Goal: Entertainment & Leisure: Browse casually

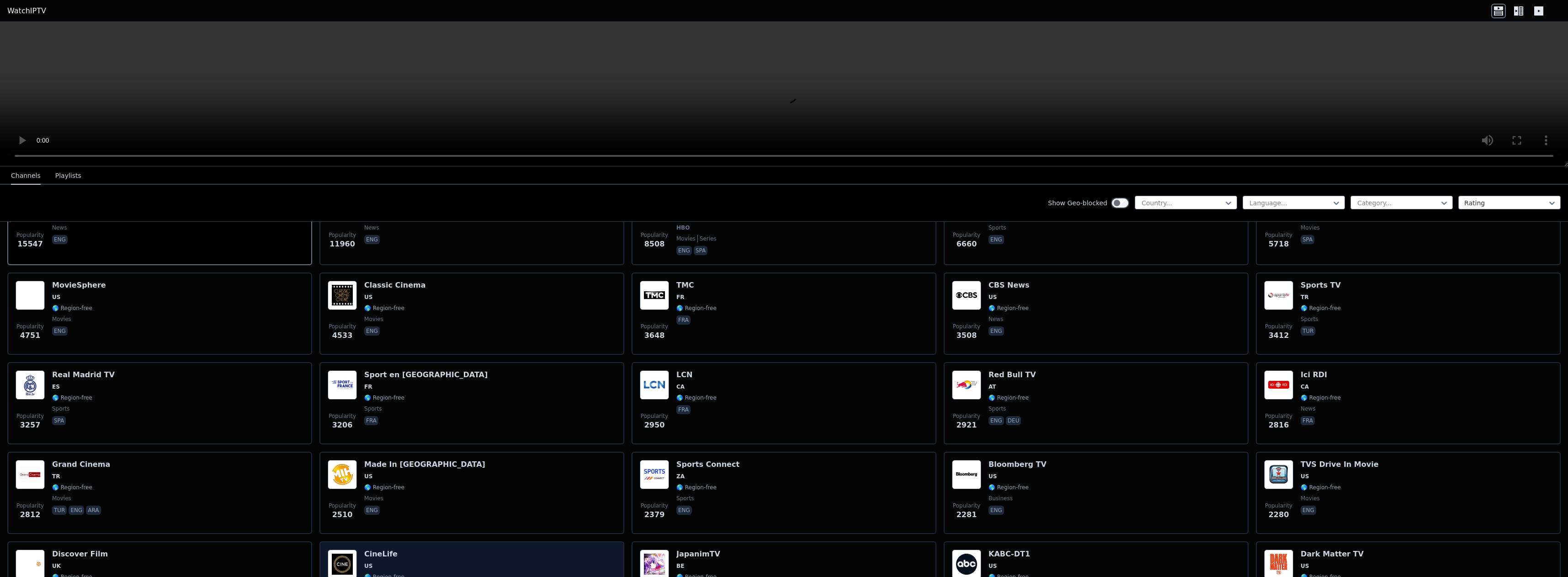
scroll to position [411, 0]
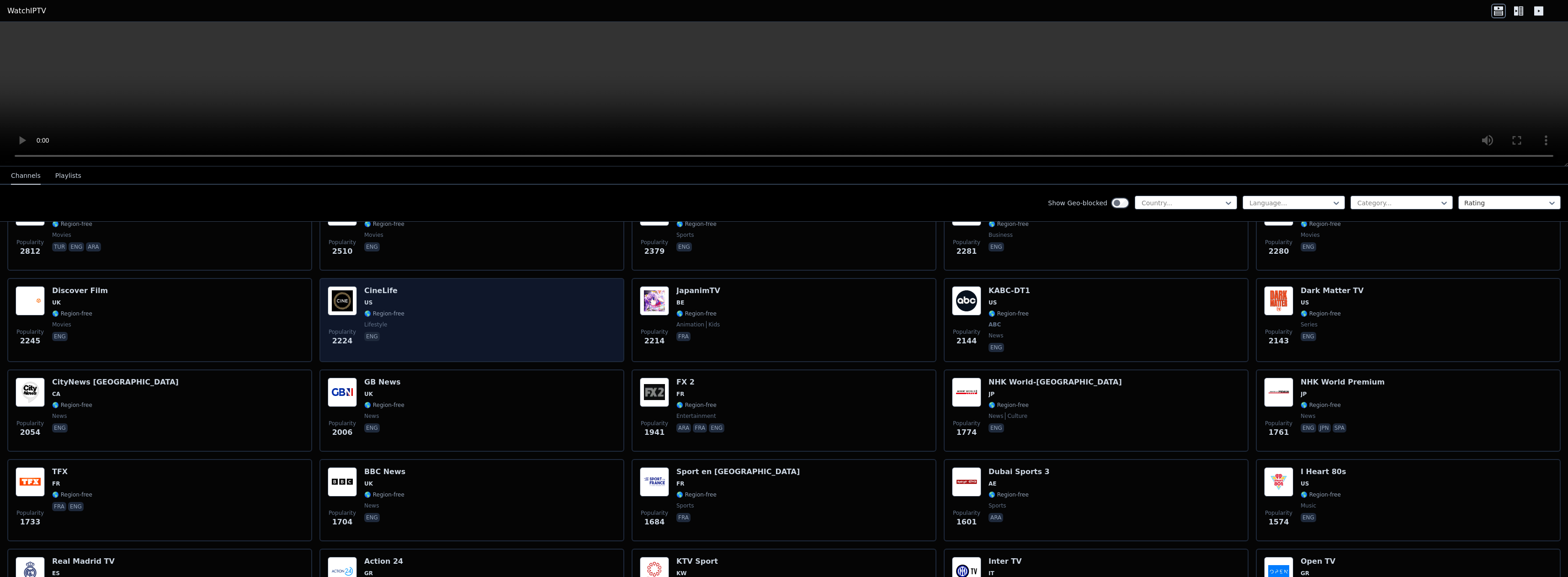
click at [534, 312] on div "Popularity 2224 CineLife US 🌎 Region-free lifestyle eng" at bounding box center [471, 320] width 288 height 68
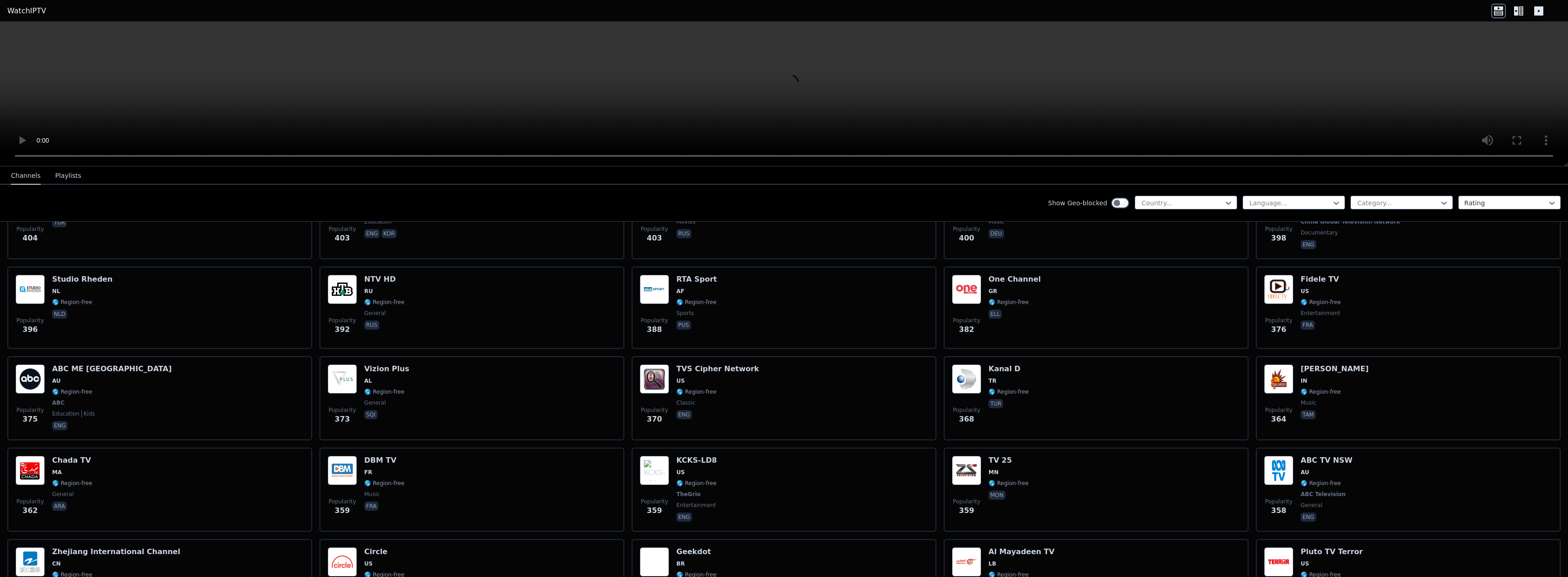
scroll to position [4324, 0]
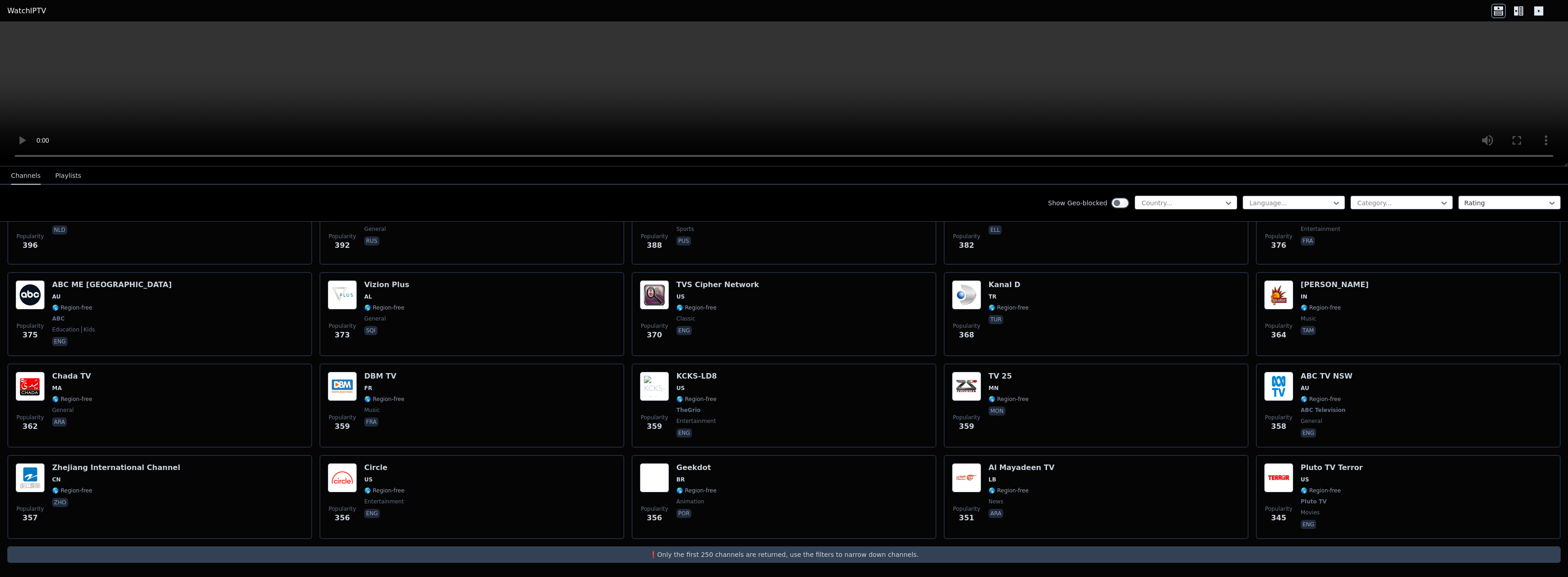
click at [1181, 208] on div "Country..." at bounding box center [1185, 202] width 102 height 14
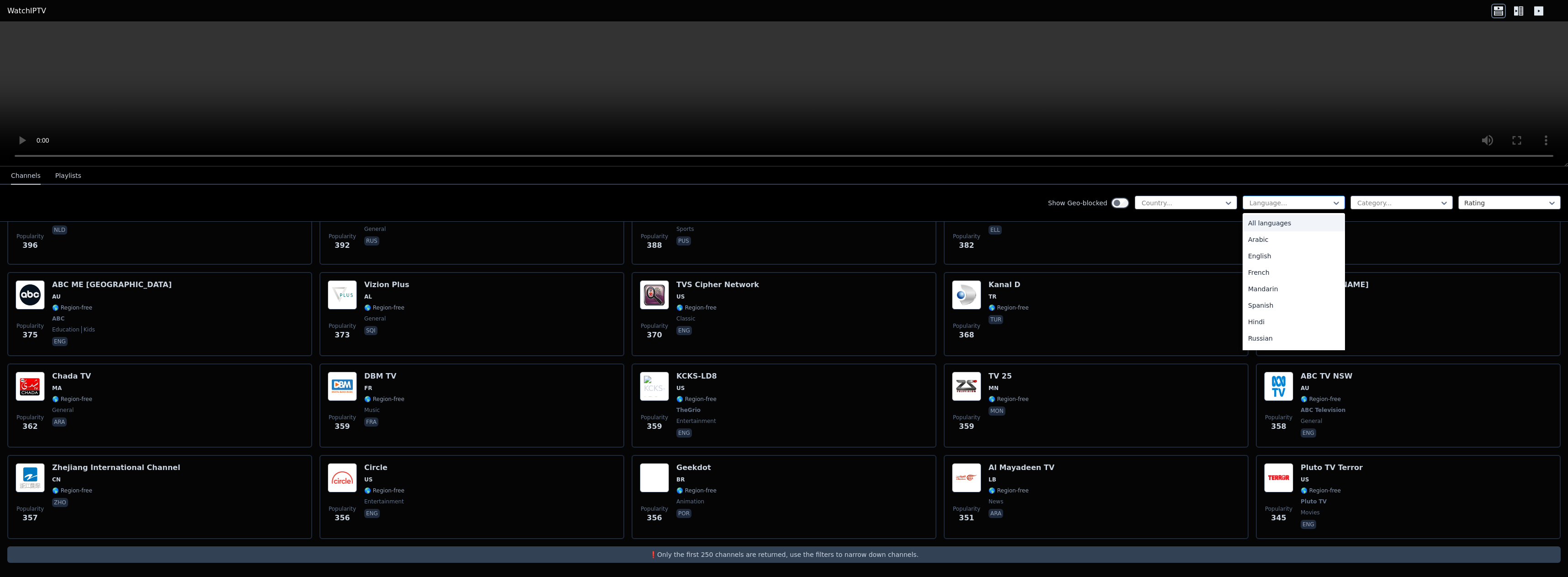
click at [1290, 203] on div at bounding box center [1290, 203] width 83 height 9
click at [1277, 259] on div "English" at bounding box center [1293, 256] width 102 height 16
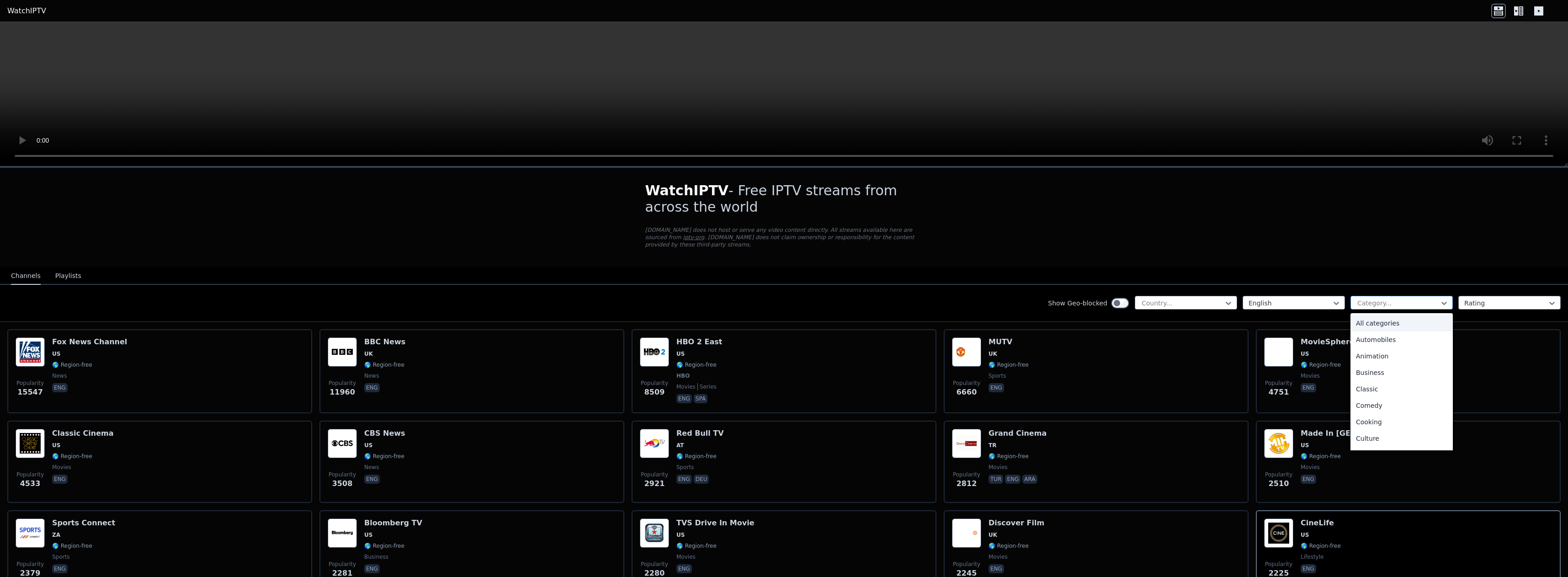
drag, startPoint x: 1356, startPoint y: 305, endPoint x: 1361, endPoint y: 306, distance: 5.1
click at [1359, 306] on div at bounding box center [1398, 302] width 83 height 9
click at [1382, 322] on div "All categories" at bounding box center [1401, 323] width 102 height 16
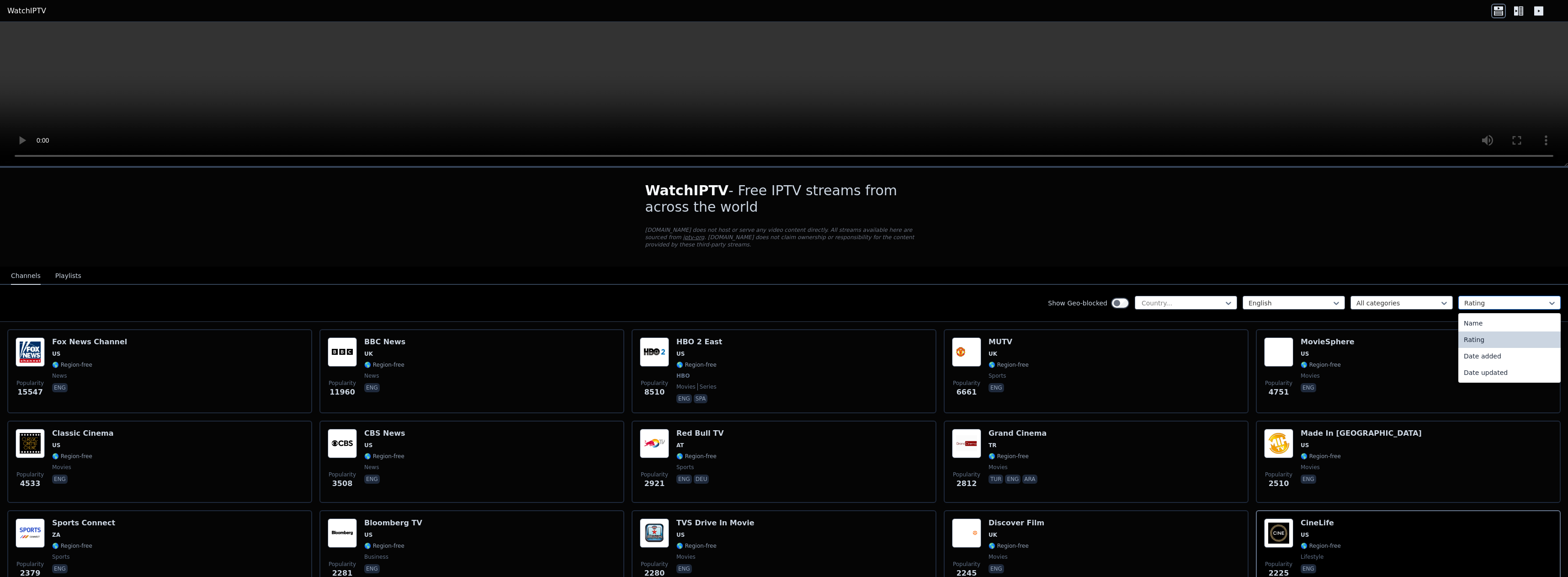
click at [1477, 302] on div at bounding box center [1506, 302] width 83 height 9
click at [1167, 300] on div at bounding box center [1182, 302] width 83 height 9
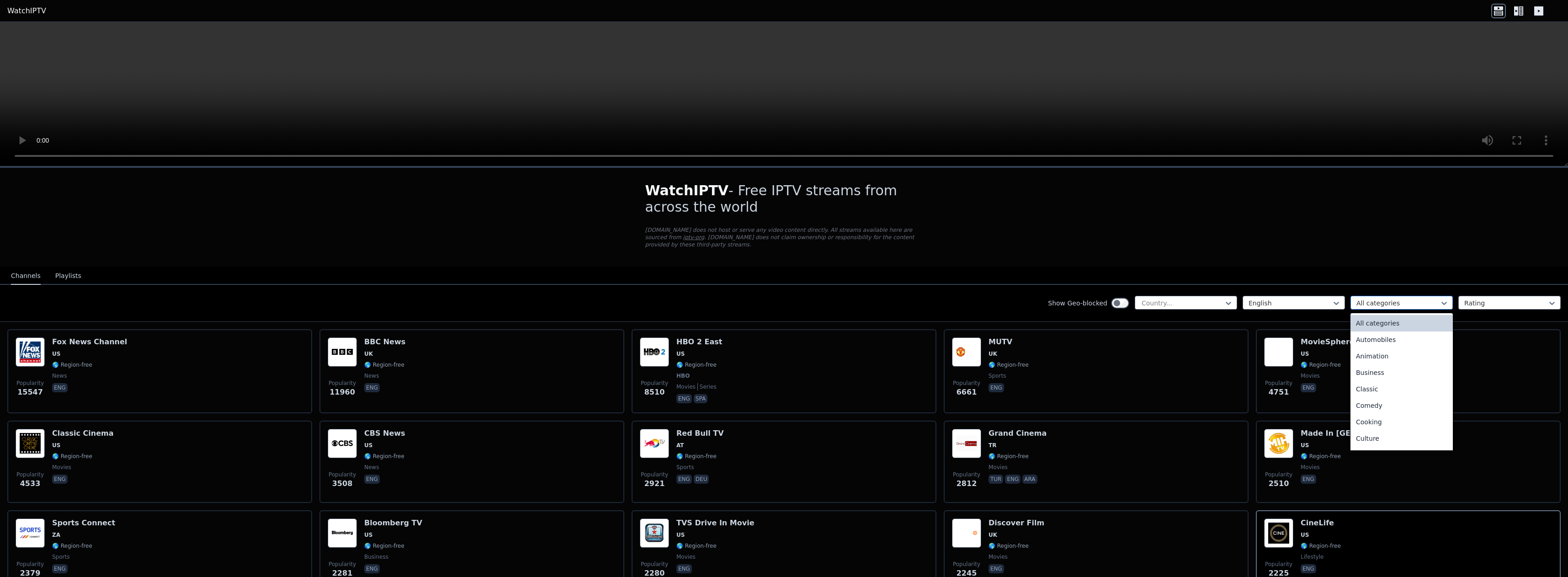
click at [1369, 305] on div at bounding box center [1398, 302] width 83 height 9
click at [1359, 340] on div "Automobiles" at bounding box center [1401, 340] width 102 height 16
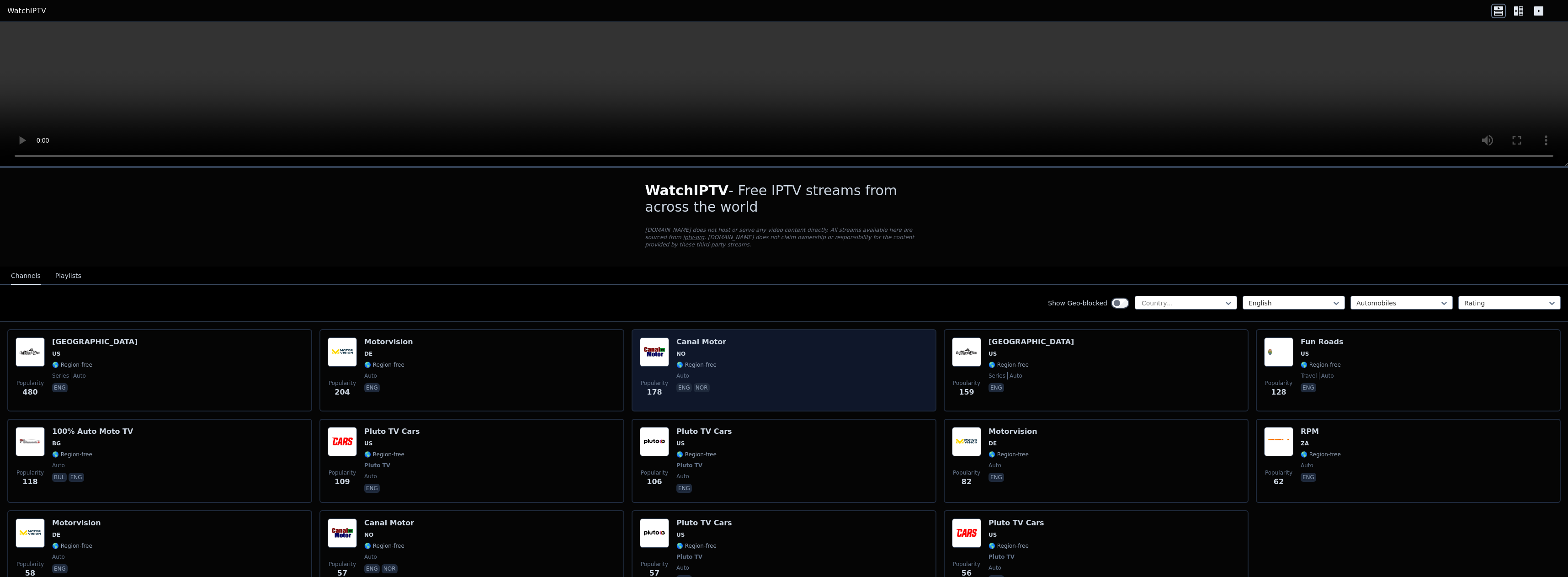
click at [651, 350] on img at bounding box center [654, 351] width 29 height 29
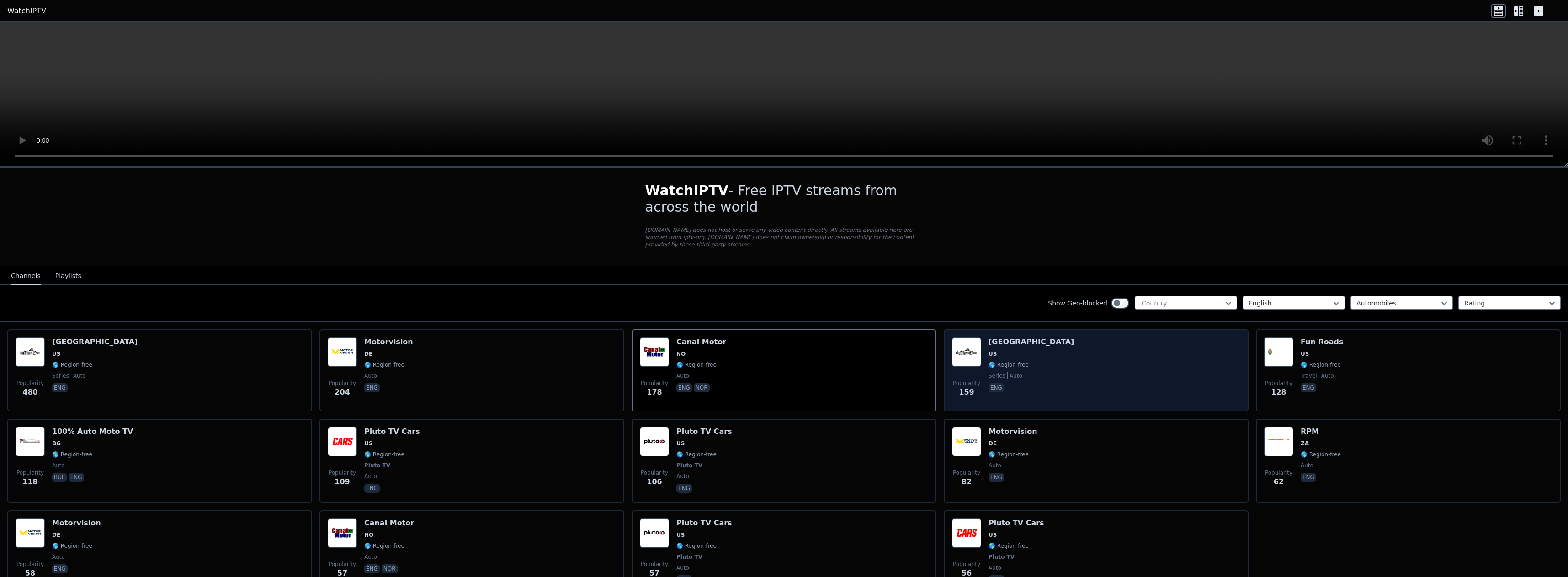
click at [1116, 352] on div "Popularity 159 [GEOGRAPHIC_DATA] [GEOGRAPHIC_DATA] 🌎 Region-free series auto eng" at bounding box center [1096, 369] width 288 height 66
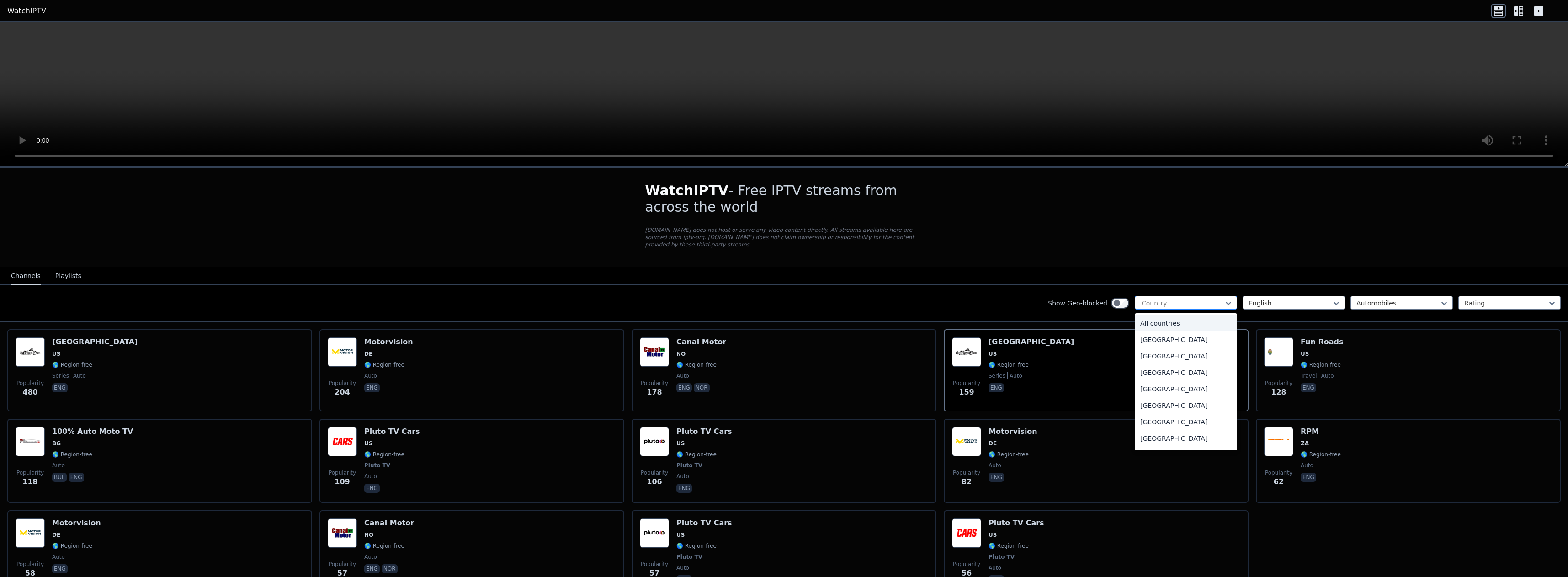
click at [1141, 302] on div at bounding box center [1182, 302] width 83 height 9
click at [1318, 301] on div at bounding box center [1290, 302] width 83 height 9
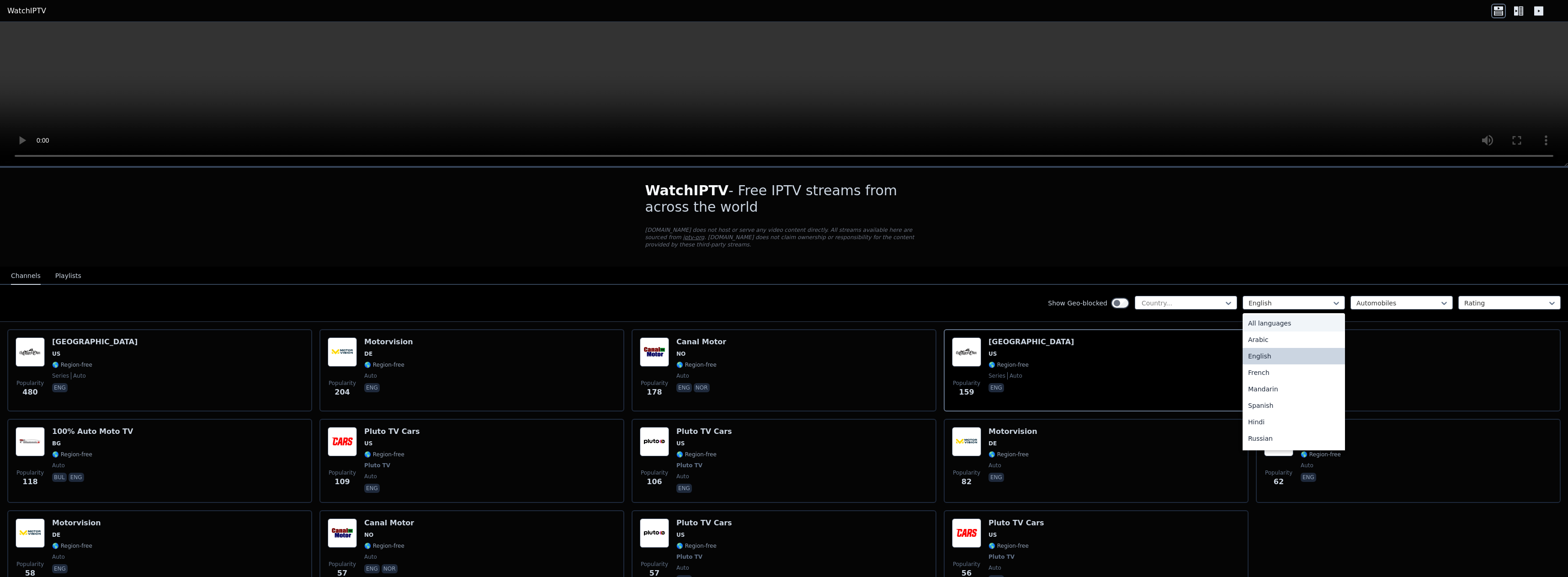
click at [1279, 324] on div "All languages" at bounding box center [1293, 323] width 102 height 16
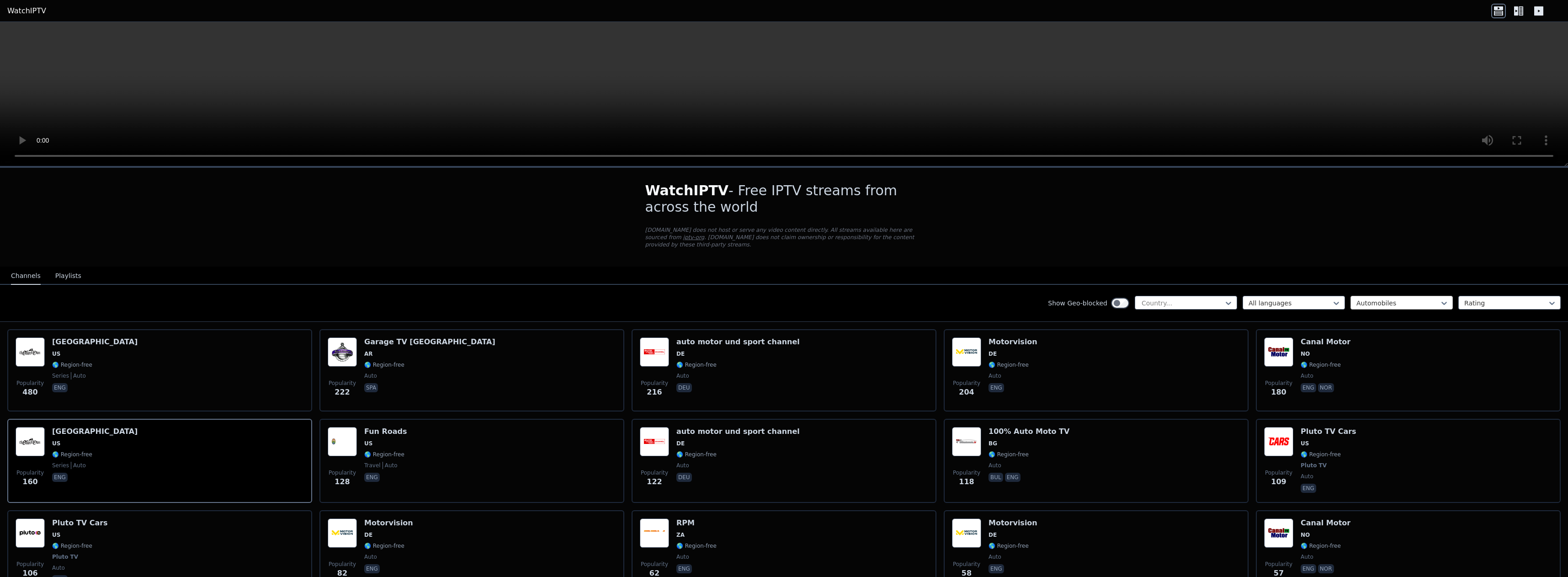
click at [1368, 306] on div at bounding box center [1398, 302] width 83 height 9
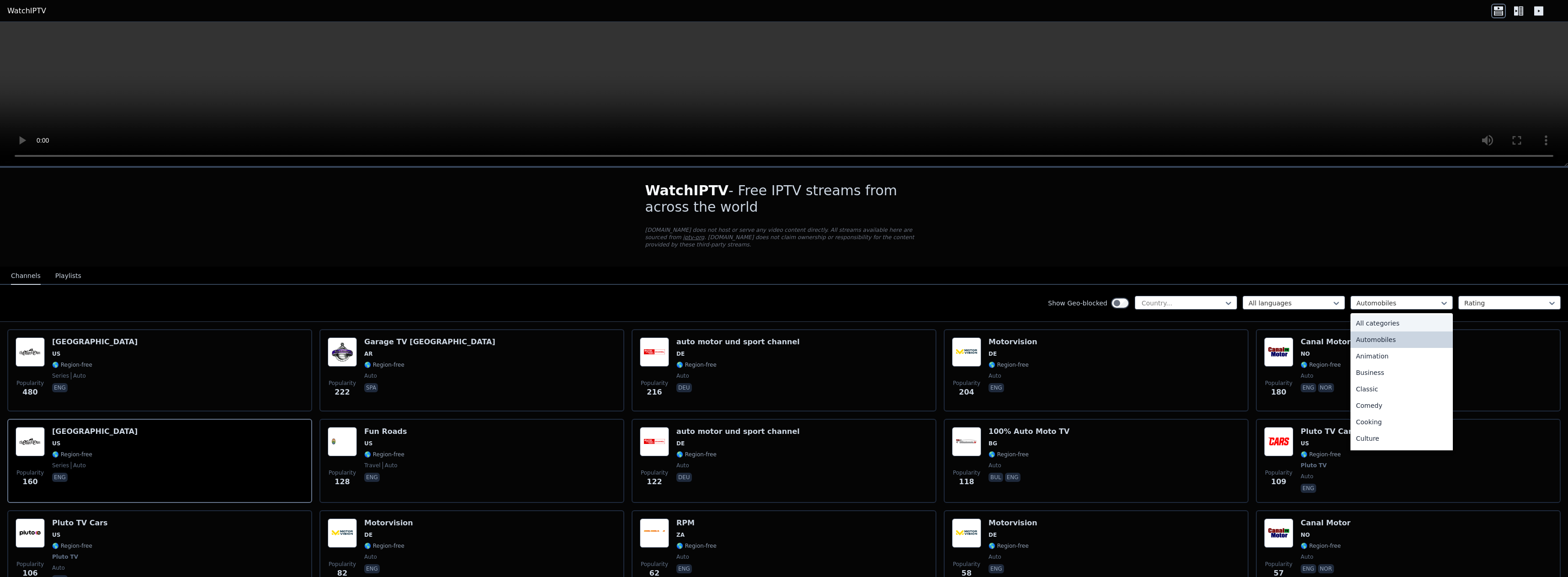
click at [1365, 321] on div "All categories" at bounding box center [1401, 323] width 102 height 16
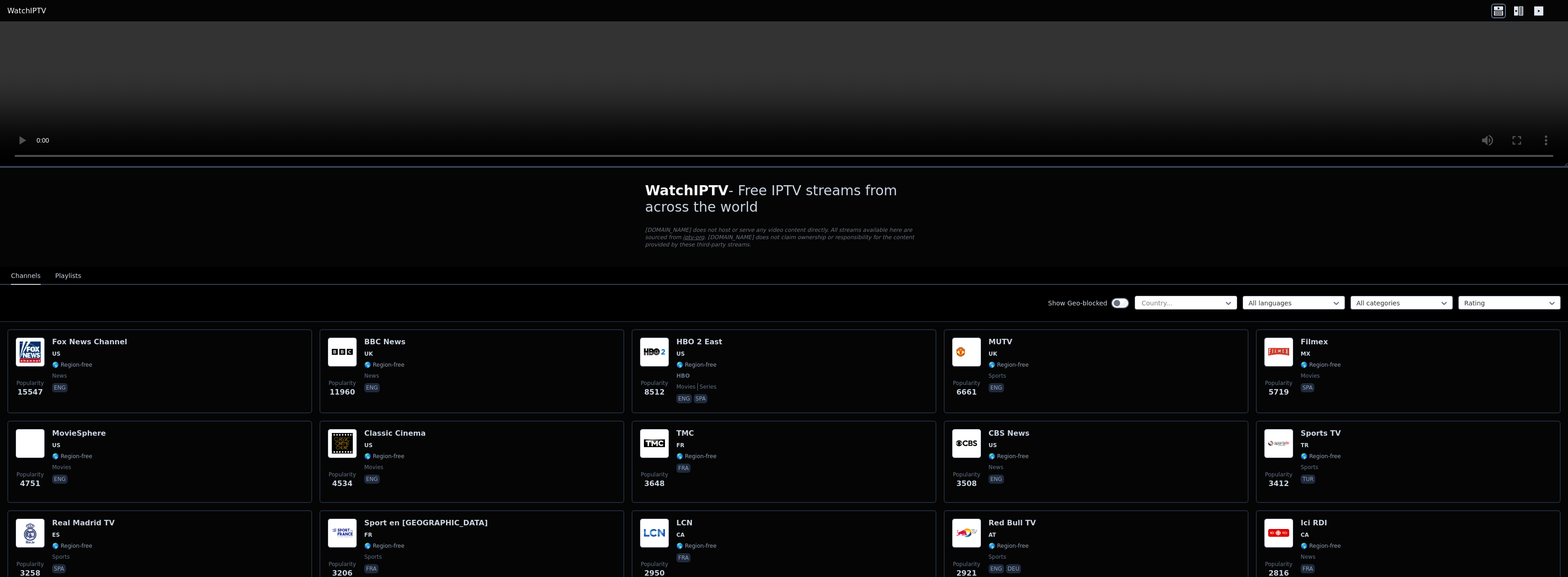
click at [1154, 302] on div at bounding box center [1182, 302] width 83 height 9
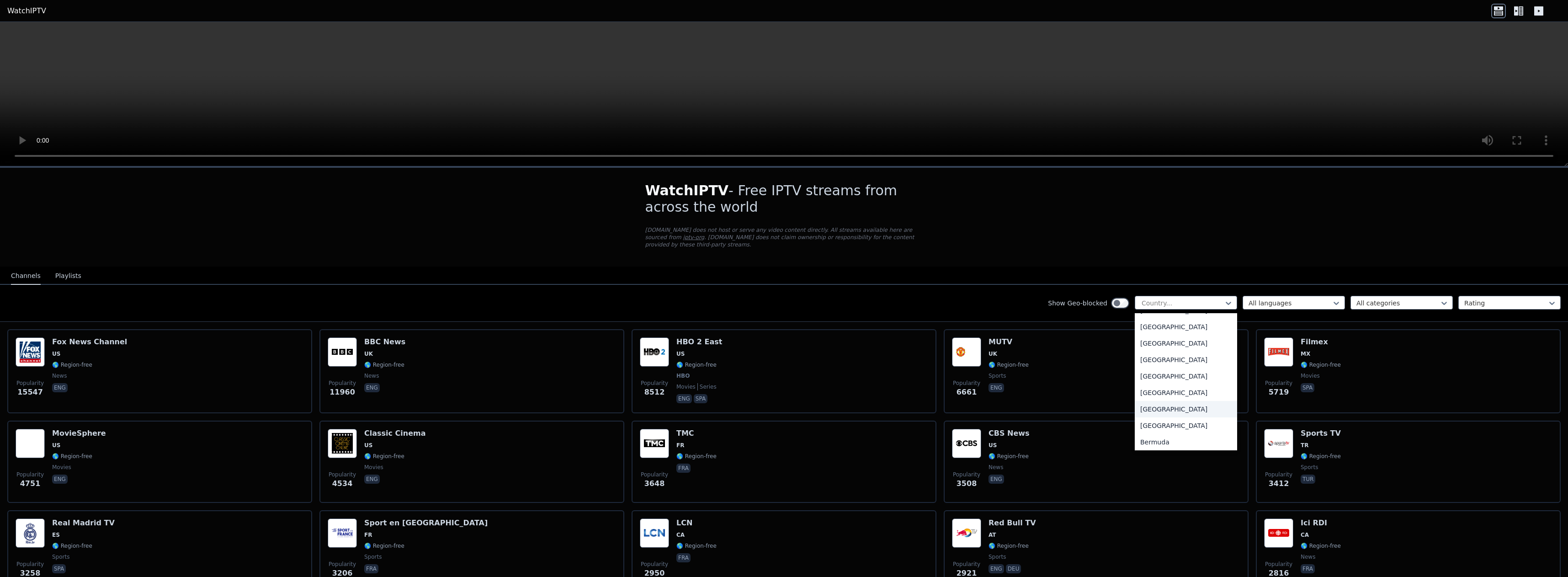
scroll to position [276, 0]
click at [1170, 425] on div "[GEOGRAPHIC_DATA]" at bounding box center [1185, 425] width 102 height 16
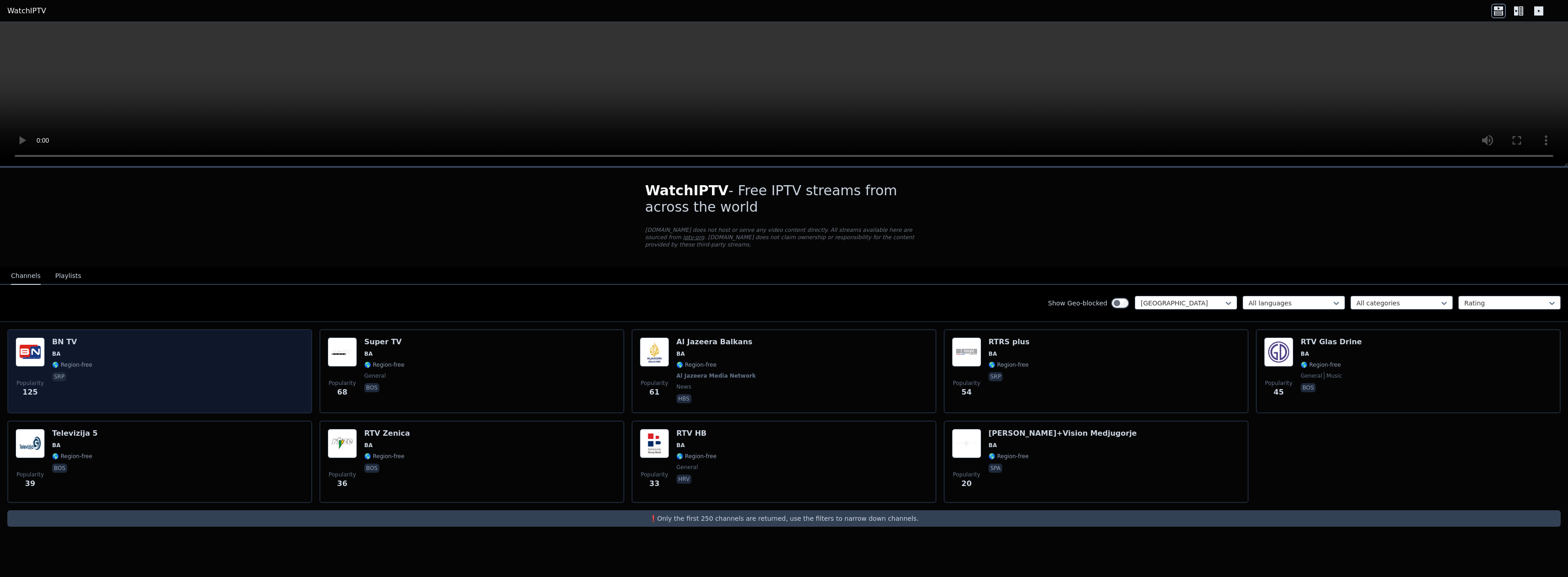
click at [210, 350] on div "Popularity 125 BN TV BA 🌎 Region-free srp" at bounding box center [159, 370] width 288 height 68
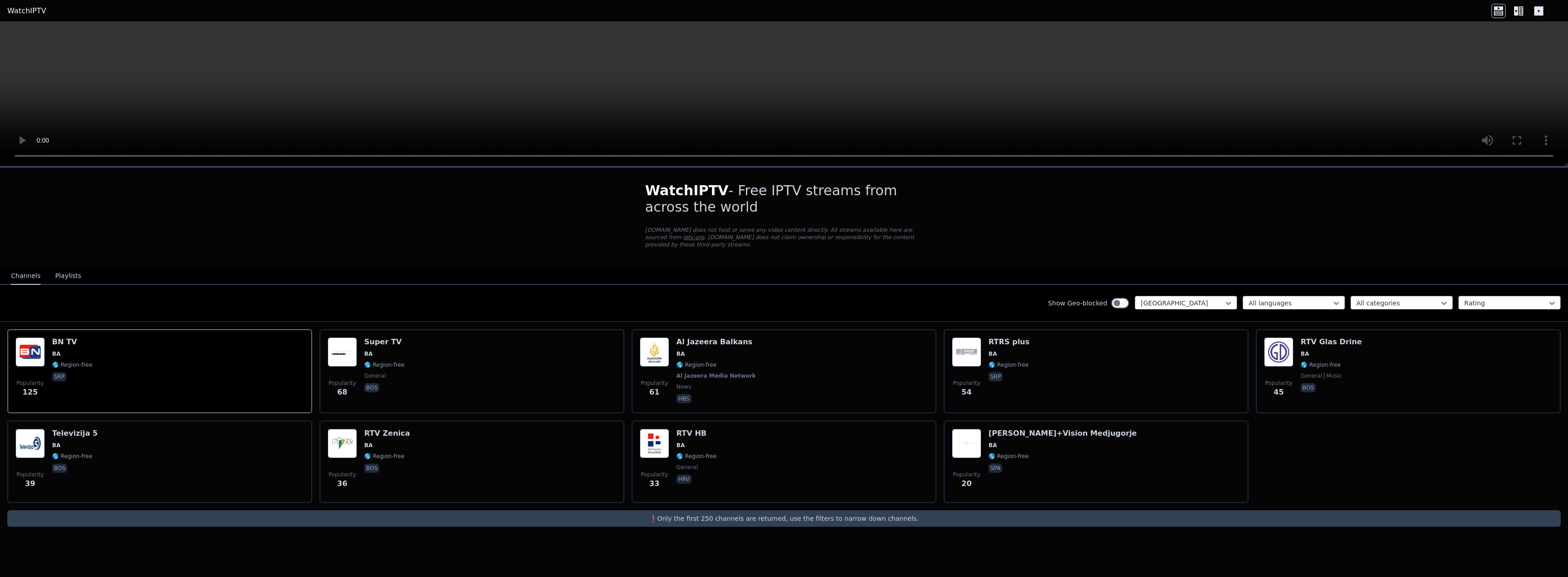
click at [59, 275] on button "Playlists" at bounding box center [68, 275] width 26 height 17
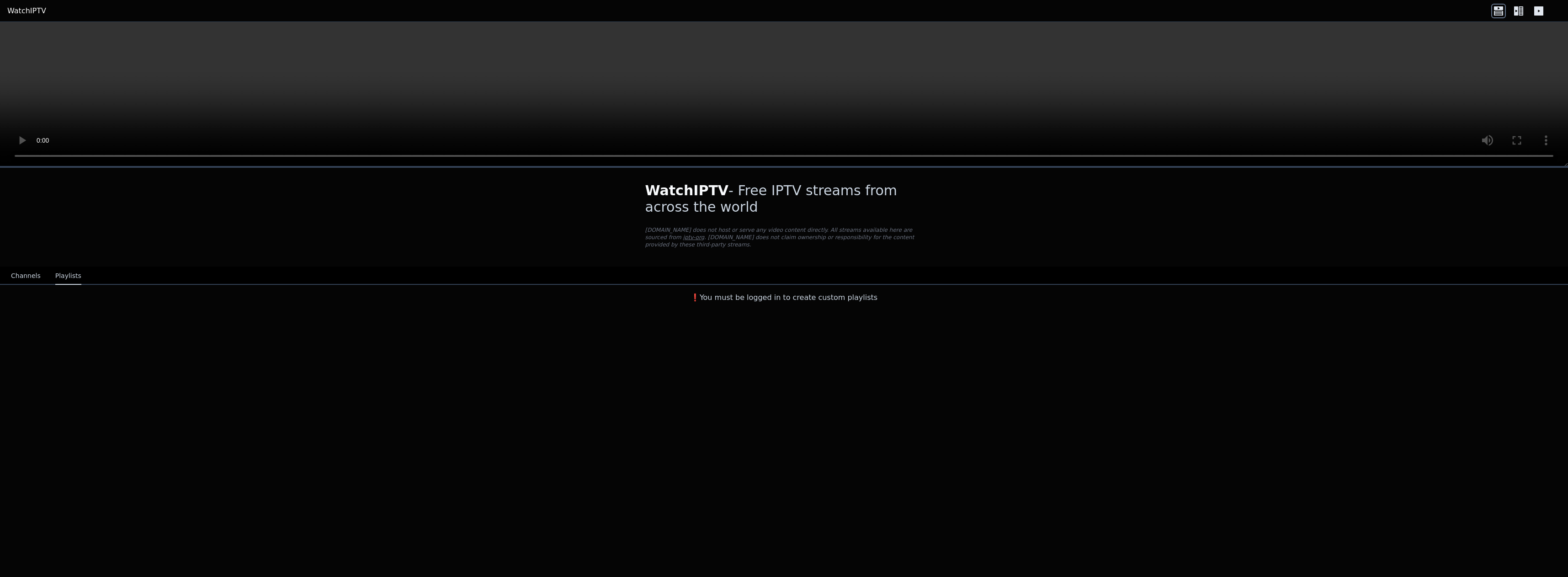
click at [33, 275] on button "Channels" at bounding box center [25, 275] width 30 height 17
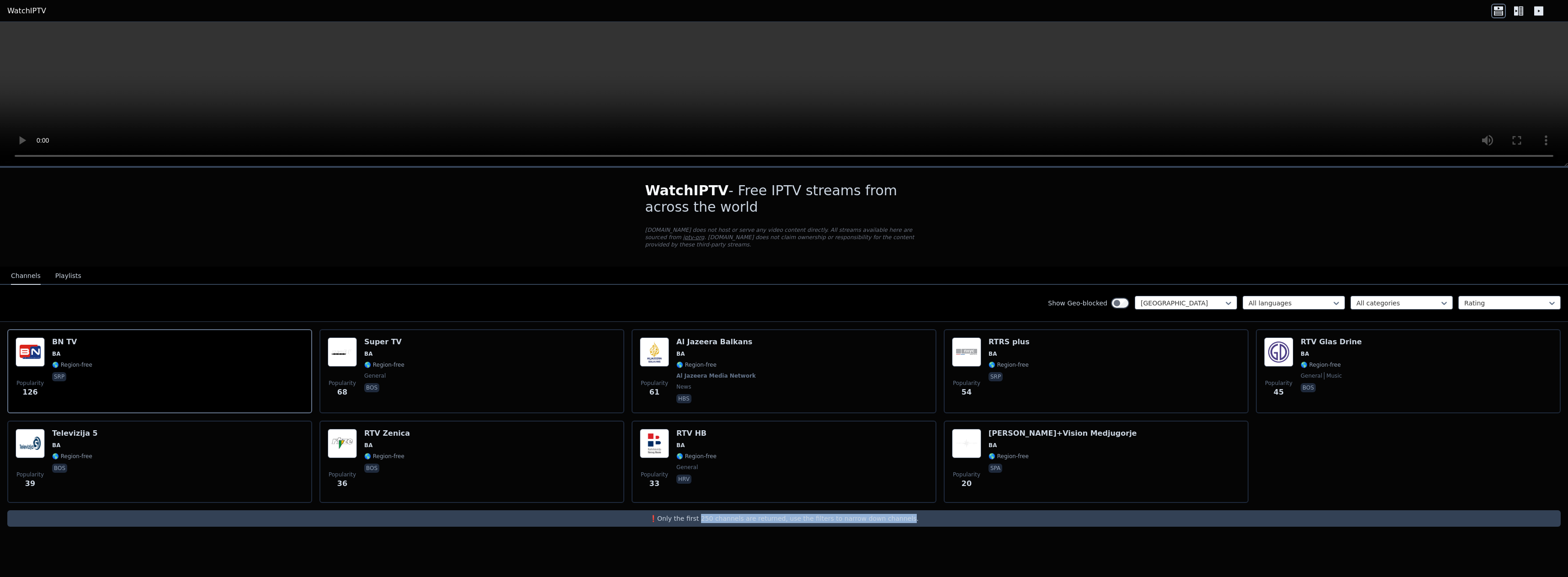
drag, startPoint x: 710, startPoint y: 519, endPoint x: 903, endPoint y: 519, distance: 193.0
click at [903, 519] on p "❗️Only the first 250 channels are returned, use the filters to narrow down chan…" at bounding box center [784, 518] width 1546 height 9
drag, startPoint x: 903, startPoint y: 519, endPoint x: 911, endPoint y: 520, distance: 8.1
click at [903, 519] on p "❗️Only the first 250 channels are returned, use the filters to narrow down chan…" at bounding box center [784, 518] width 1546 height 9
click at [1195, 308] on div "[GEOGRAPHIC_DATA]" at bounding box center [1185, 302] width 102 height 14
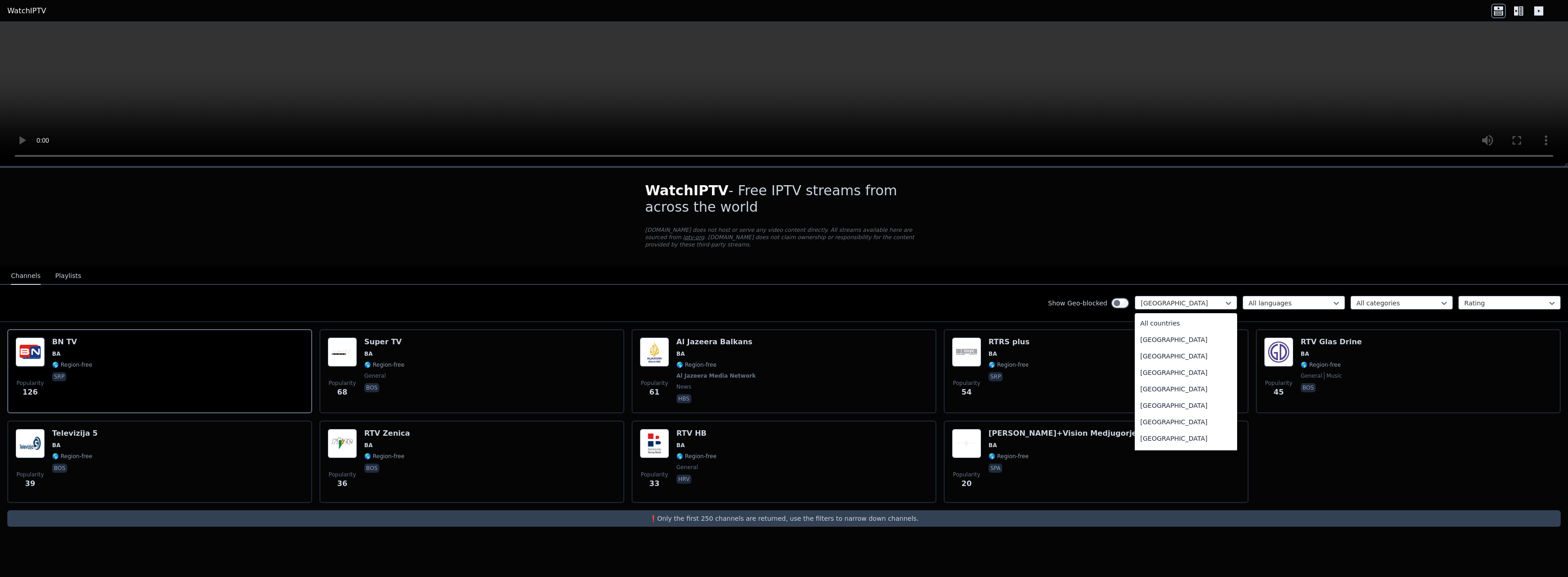
scroll to position [265, 0]
click at [1164, 337] on div "[GEOGRAPHIC_DATA]" at bounding box center [1185, 338] width 102 height 16
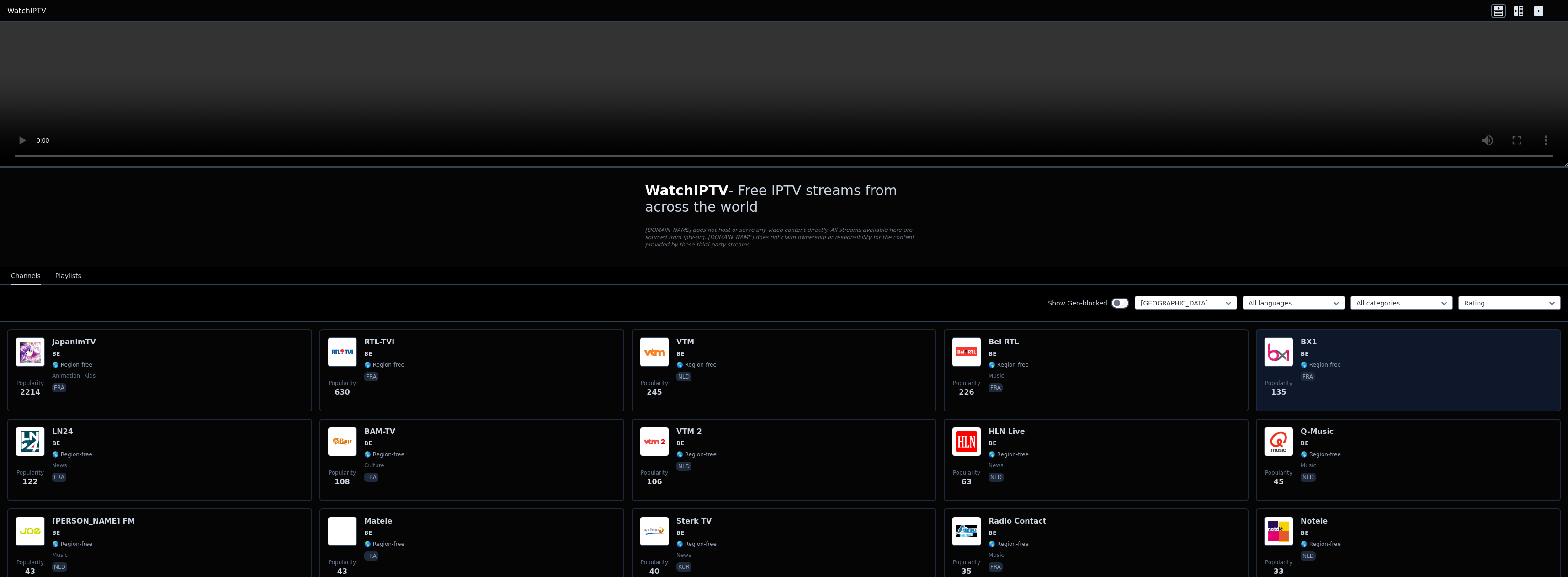
click at [1293, 361] on div "Popularity 135 BX1 BE 🌎 Region-free fra" at bounding box center [1407, 369] width 288 height 66
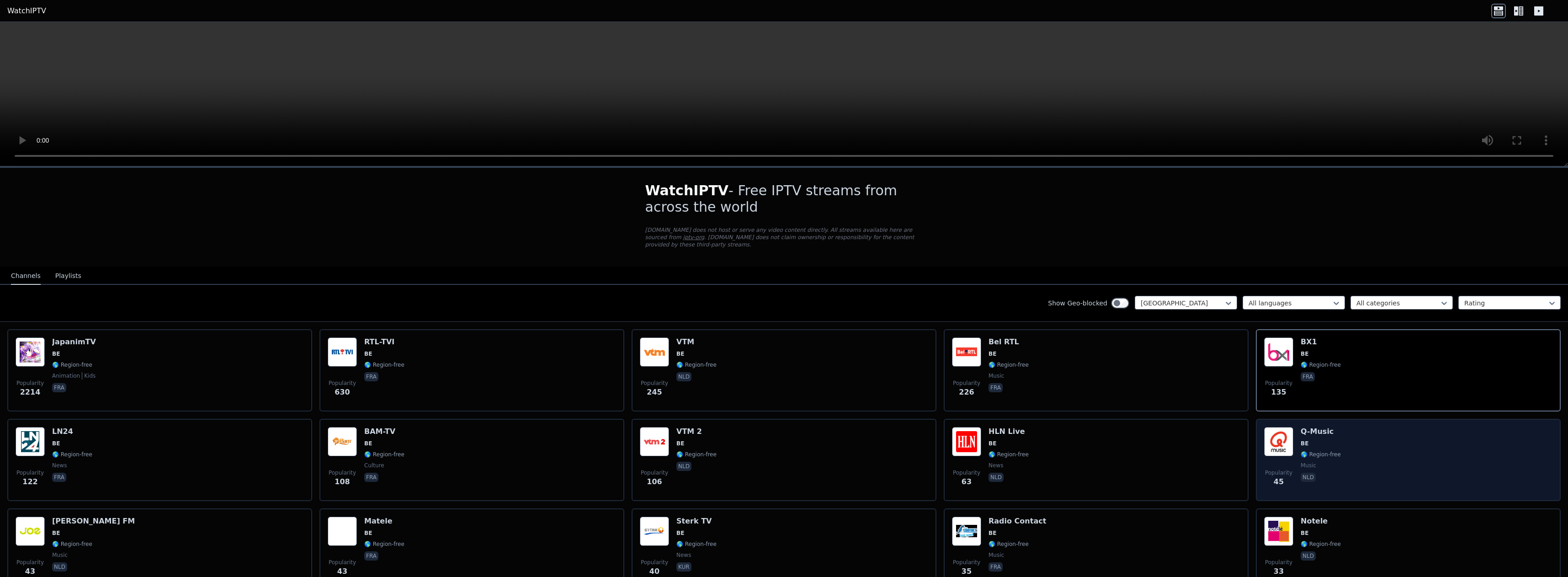
click at [1281, 439] on img at bounding box center [1278, 442] width 29 height 29
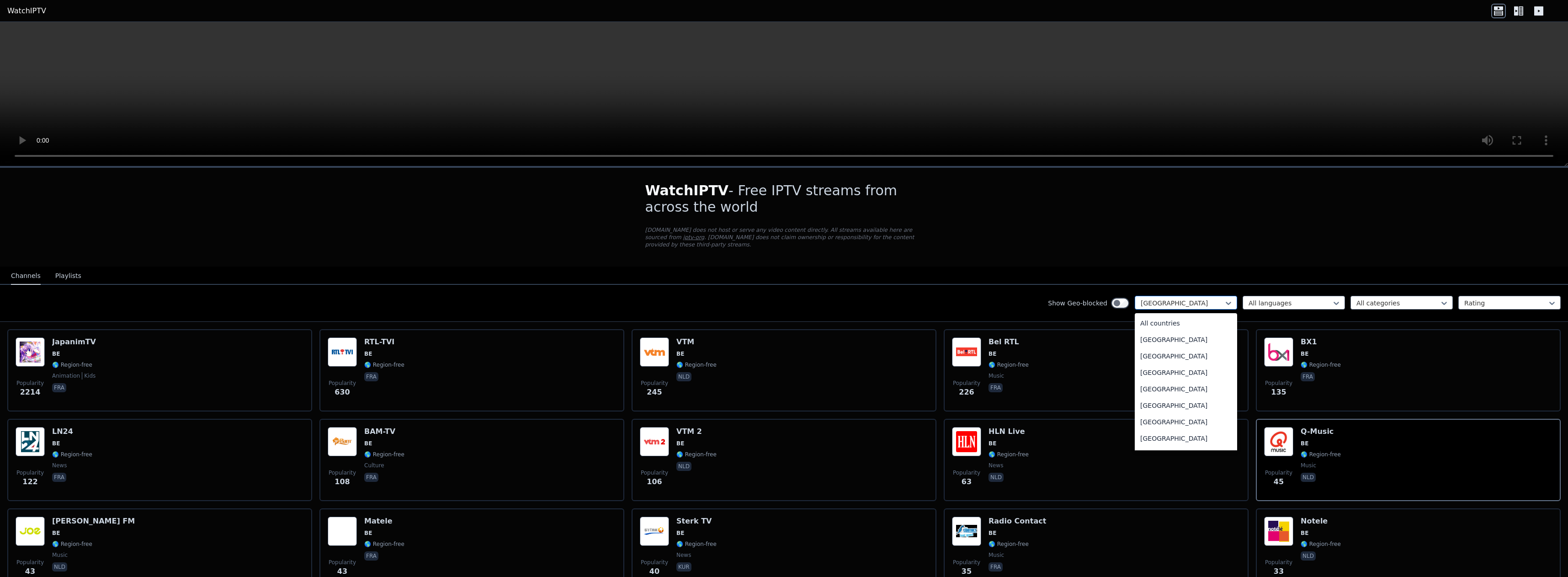
click at [1157, 295] on div "[GEOGRAPHIC_DATA]" at bounding box center [1185, 302] width 102 height 14
click at [1165, 363] on div "[GEOGRAPHIC_DATA]" at bounding box center [1185, 361] width 102 height 16
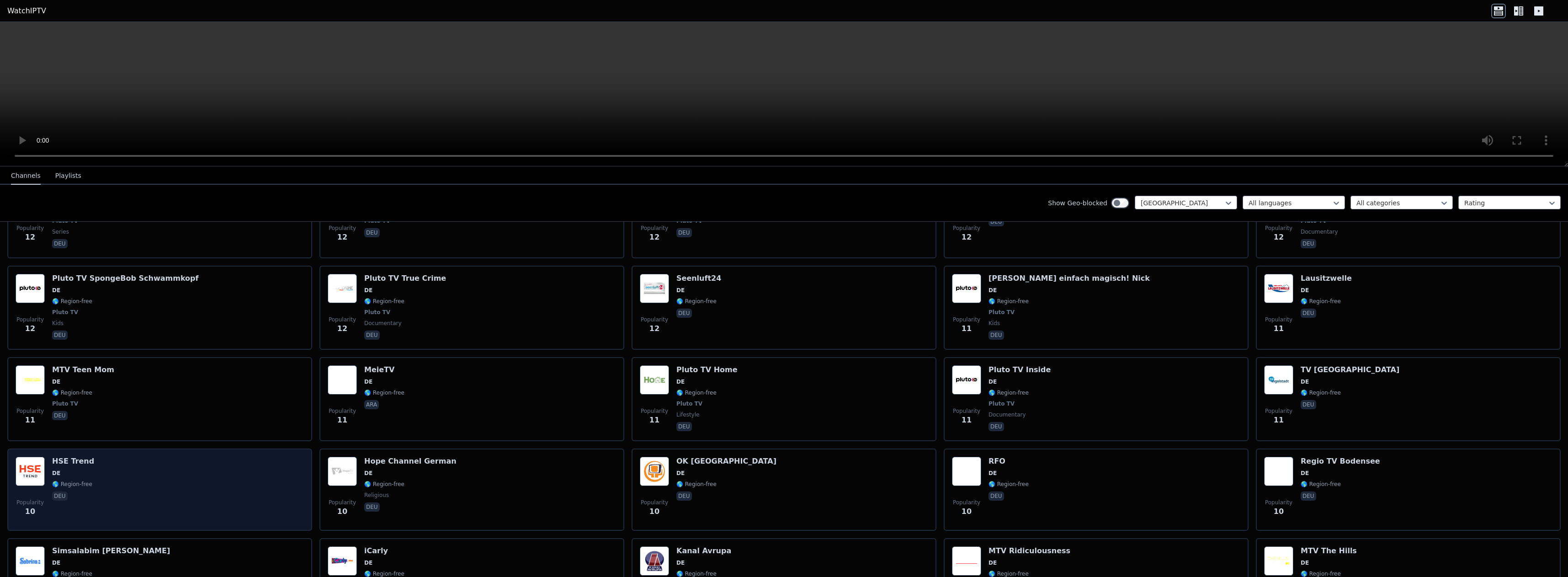
scroll to position [4072, 0]
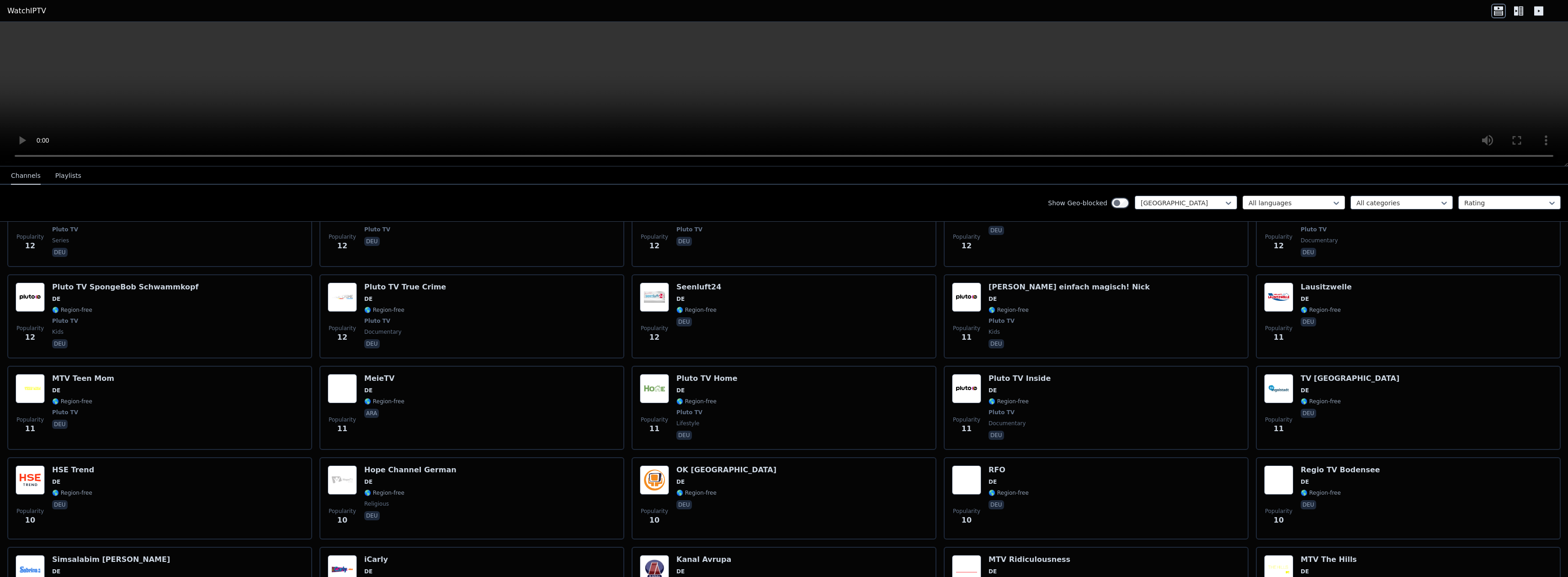
click at [1296, 199] on div at bounding box center [1290, 203] width 83 height 9
click at [1357, 201] on div at bounding box center [1398, 203] width 83 height 9
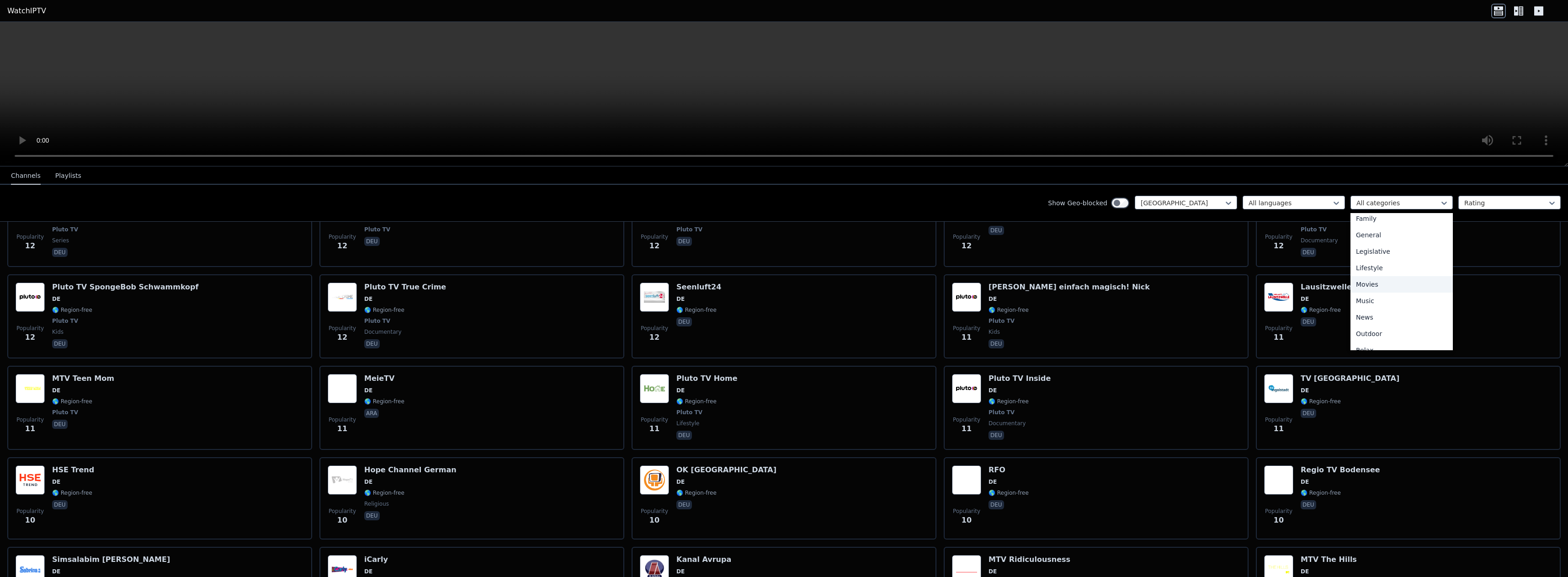
scroll to position [206, 0]
click at [1382, 264] on div "Movies" at bounding box center [1401, 264] width 102 height 16
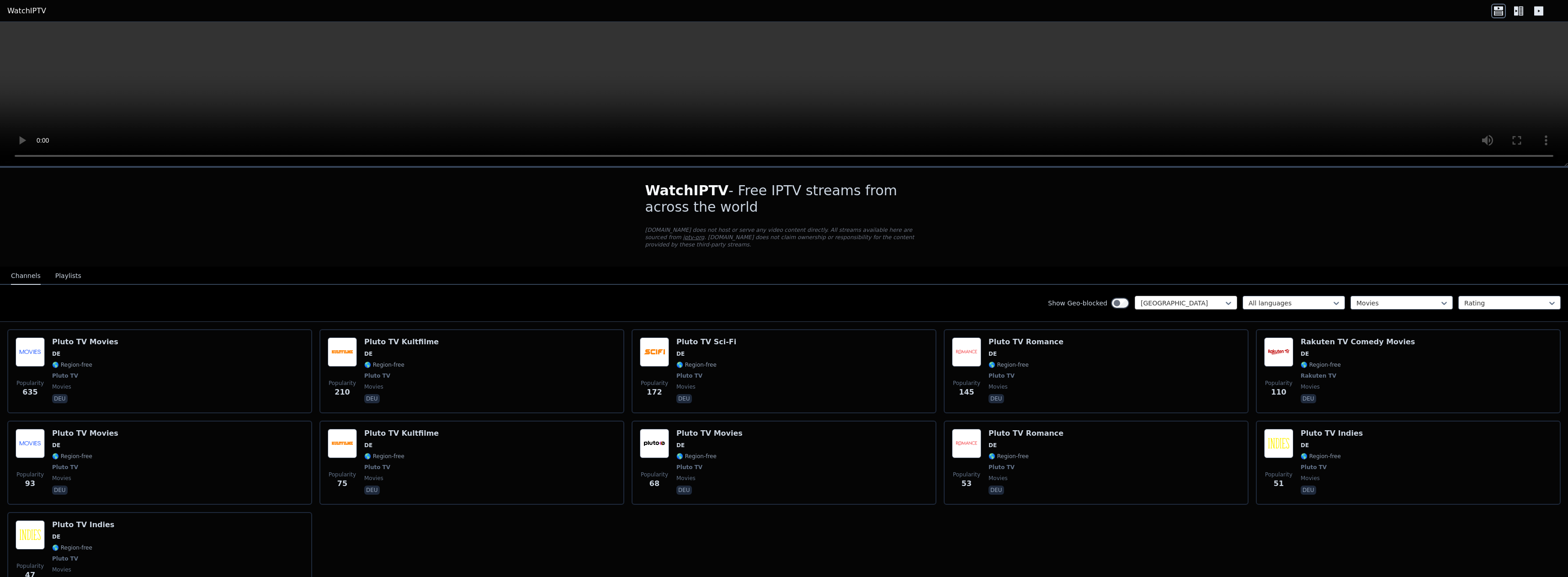
click at [1183, 301] on div at bounding box center [1182, 302] width 83 height 9
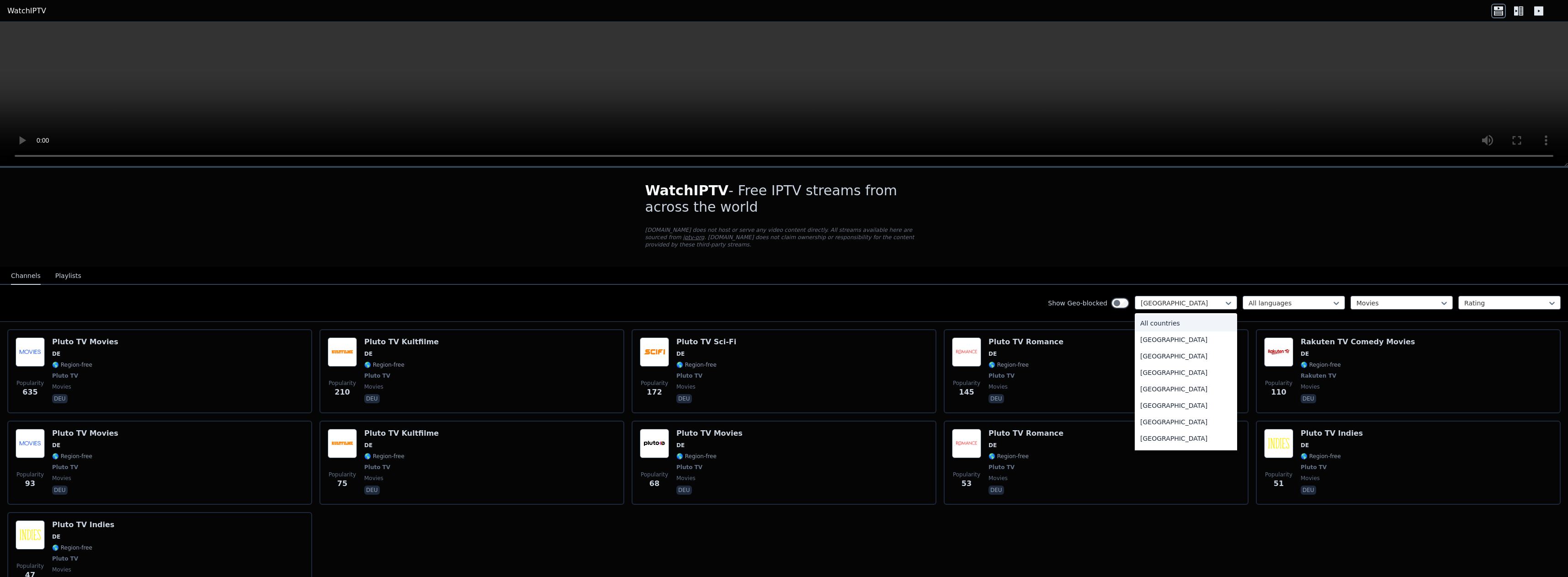
click at [1154, 320] on div "All countries" at bounding box center [1185, 323] width 102 height 16
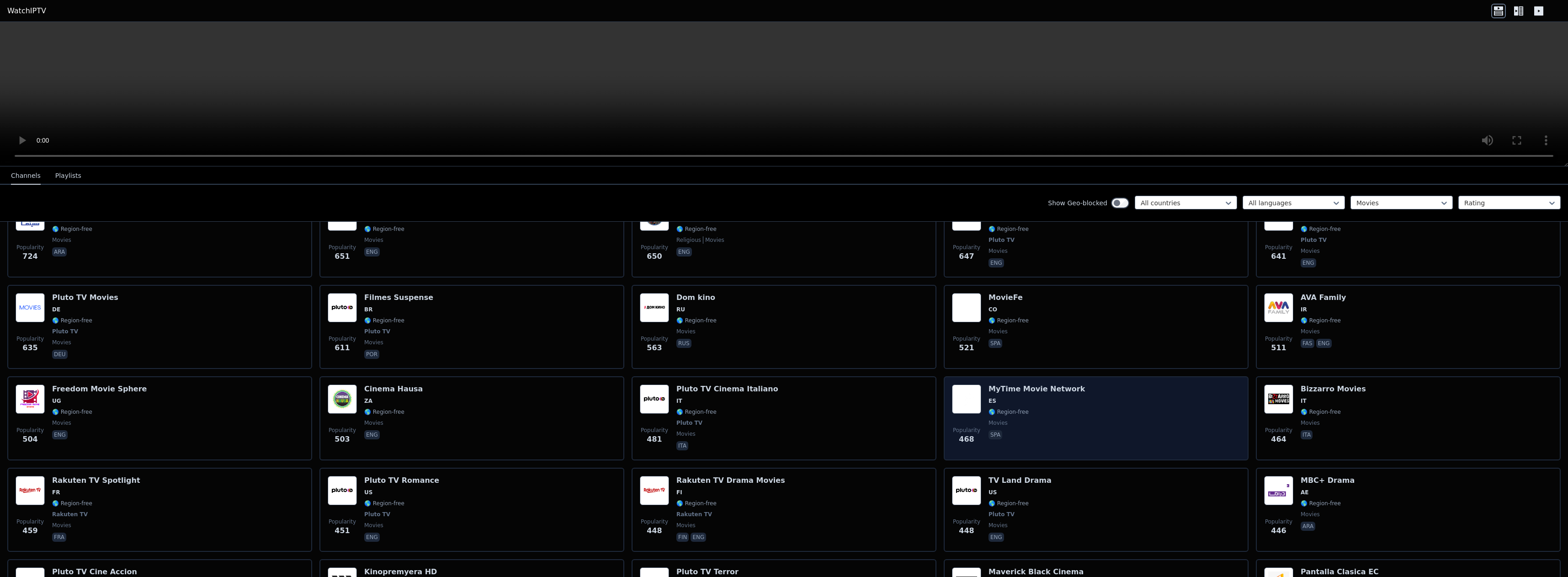
scroll to position [501, 0]
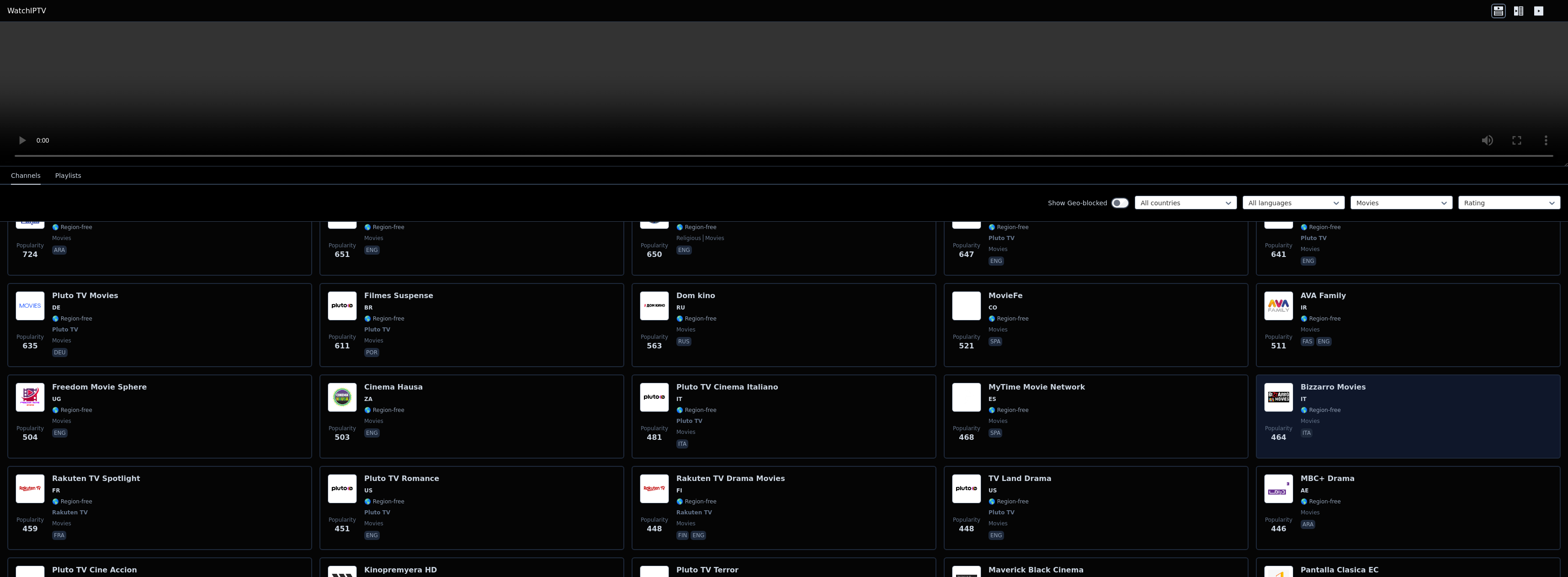
click at [1269, 388] on img at bounding box center [1278, 396] width 29 height 29
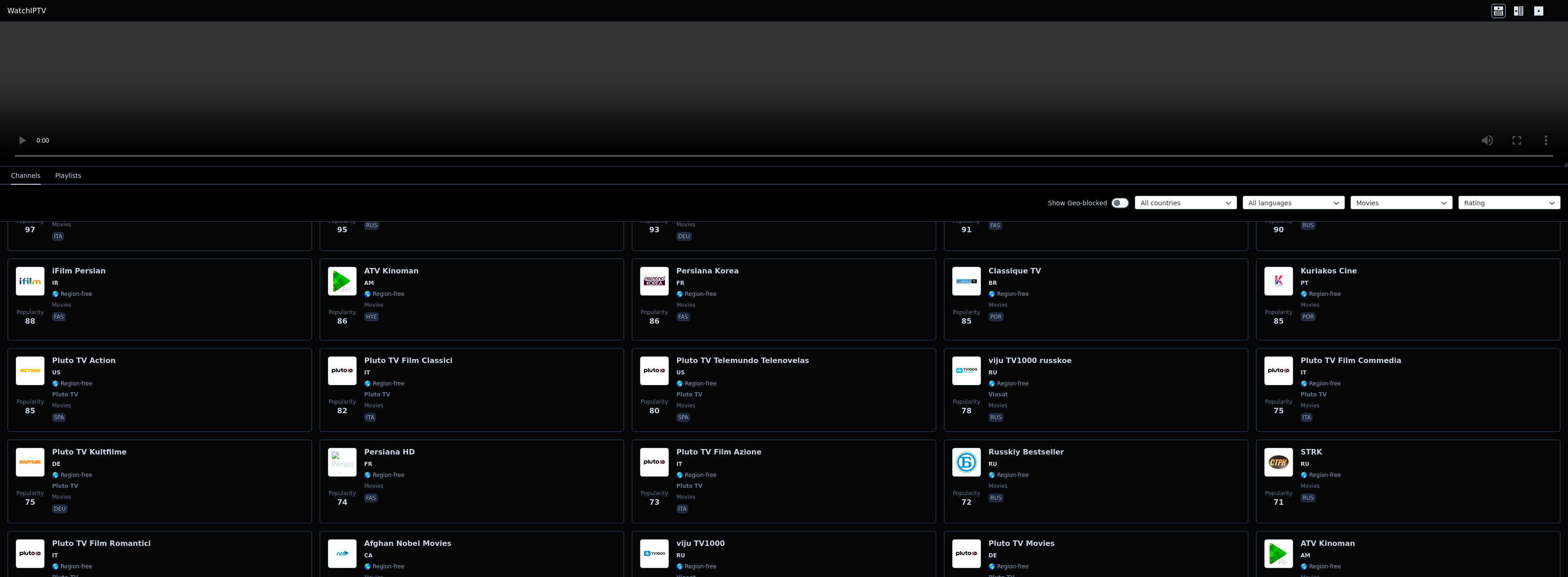
scroll to position [2451, 0]
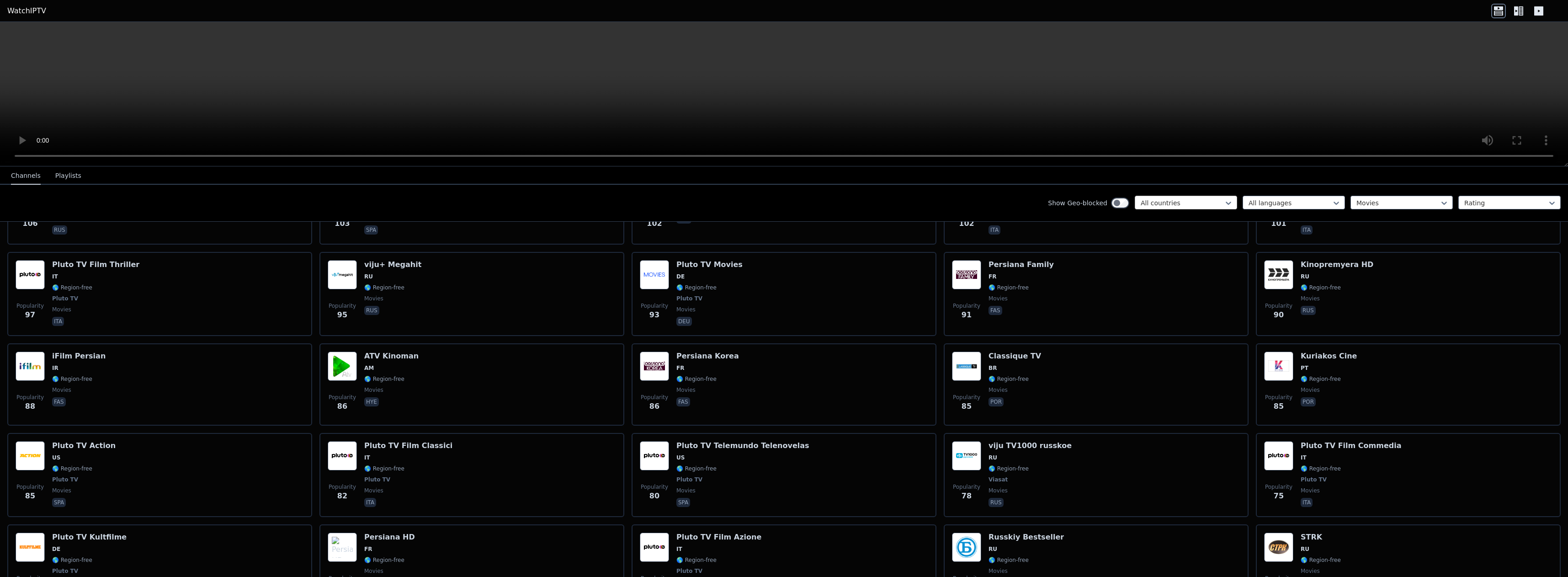
drag, startPoint x: 1149, startPoint y: 201, endPoint x: 1156, endPoint y: 207, distance: 9.2
click at [1152, 202] on div at bounding box center [1182, 203] width 83 height 9
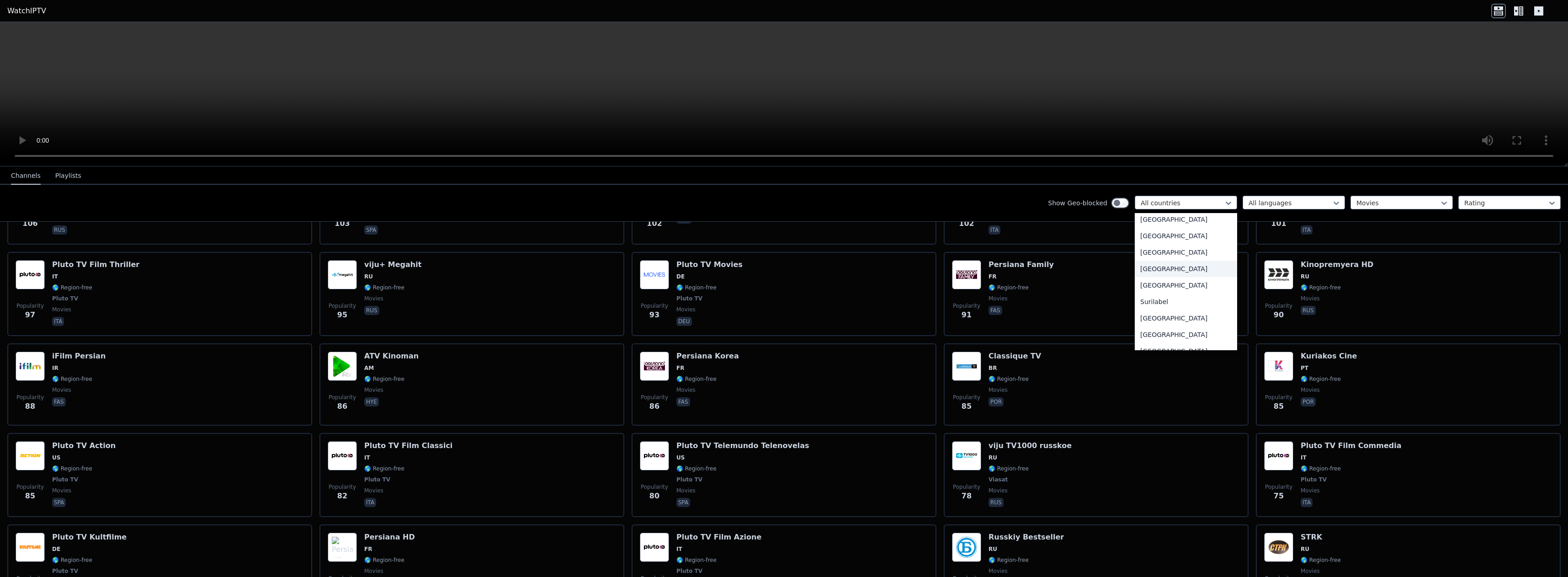
scroll to position [2860, 0]
click at [1174, 317] on div "[GEOGRAPHIC_DATA]" at bounding box center [1185, 317] width 102 height 16
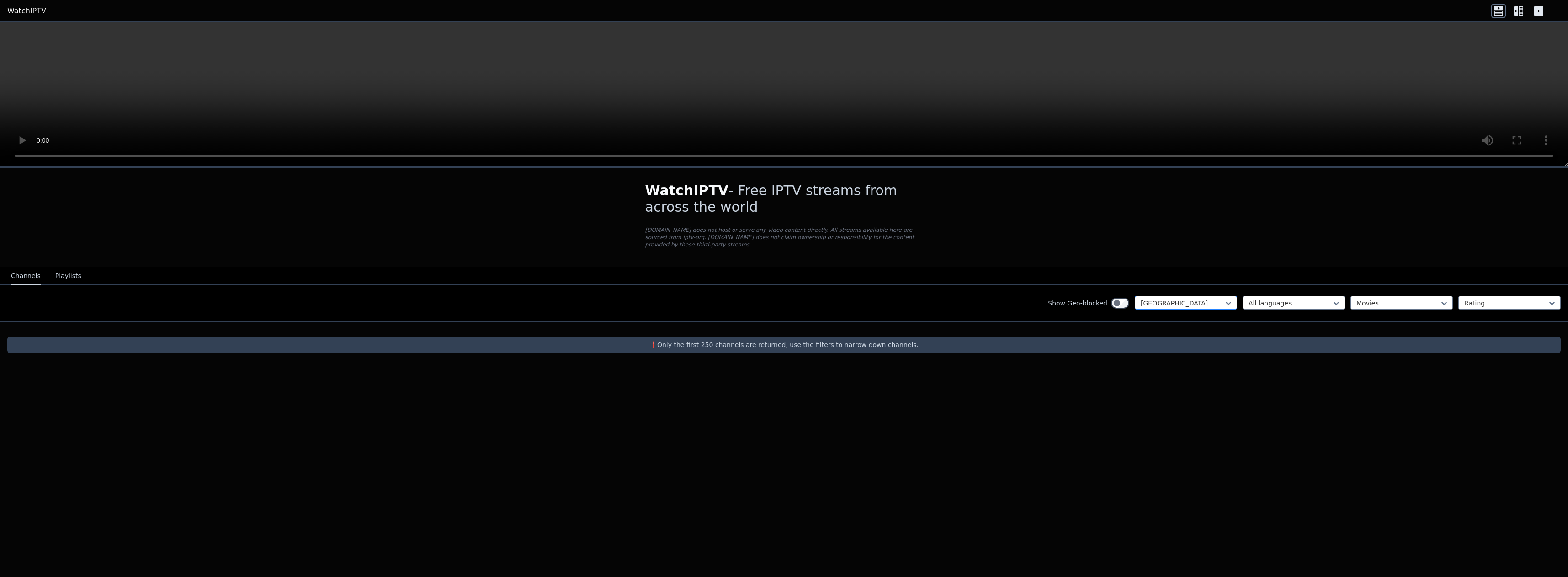
click at [1176, 300] on div at bounding box center [1182, 302] width 83 height 9
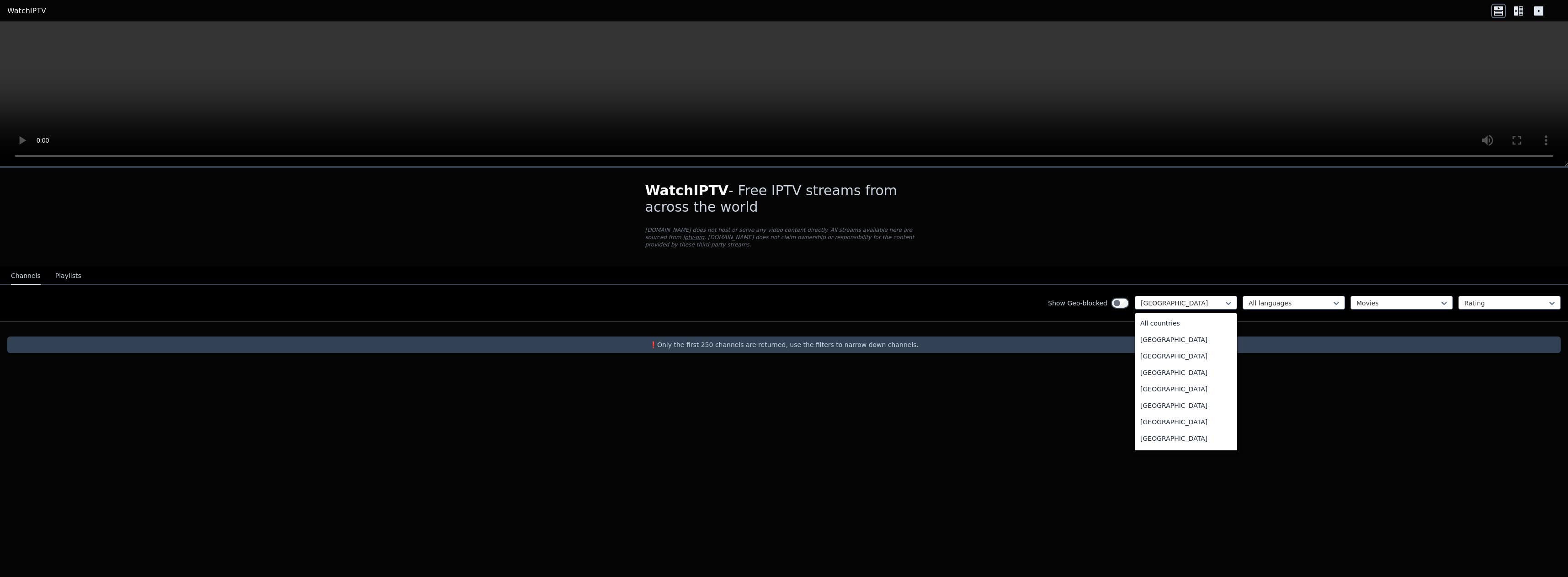
scroll to position [2840, 0]
click at [1161, 368] on div "[GEOGRAPHIC_DATA]" at bounding box center [1185, 370] width 102 height 16
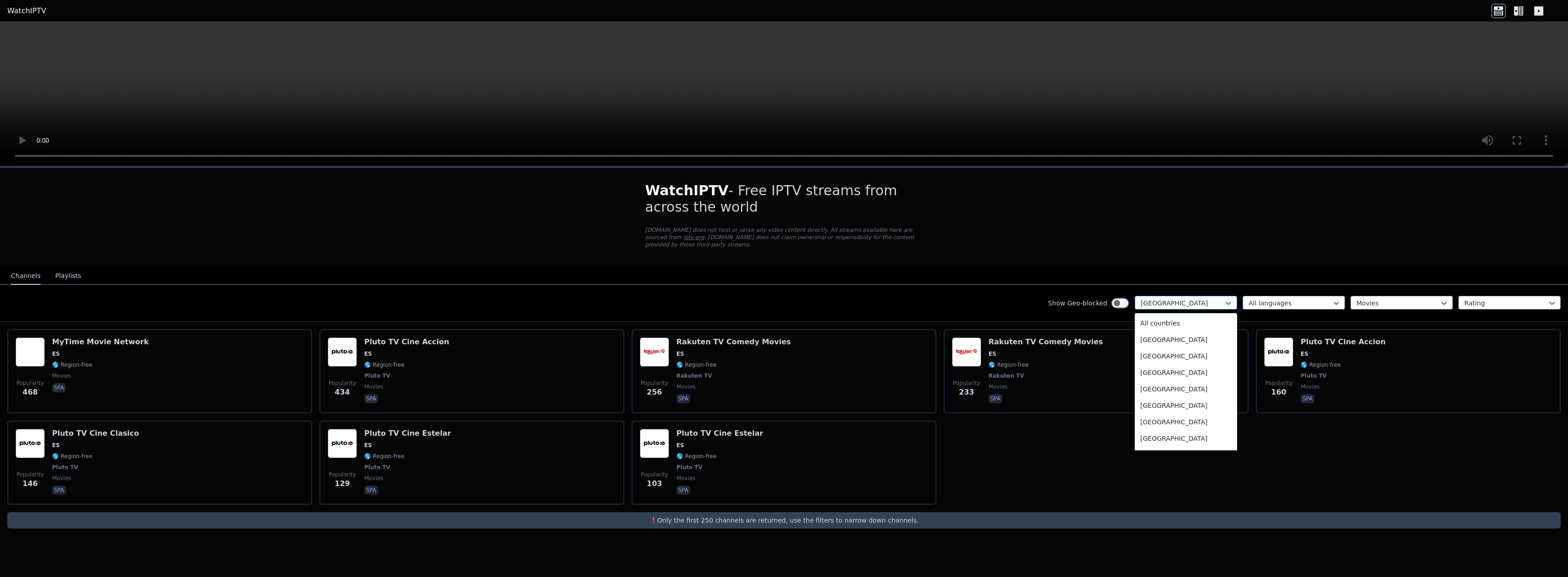
click at [1197, 303] on div at bounding box center [1182, 302] width 83 height 9
click at [1174, 349] on div "Panama" at bounding box center [1185, 353] width 102 height 16
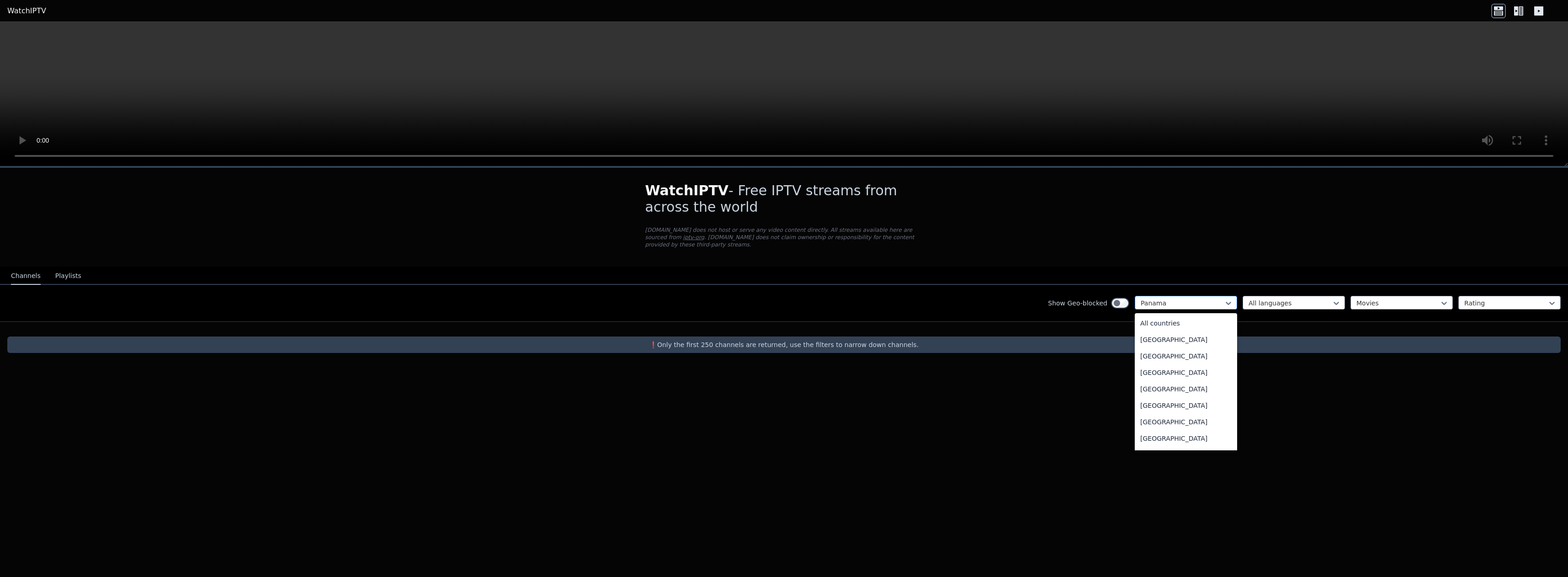
click at [1170, 304] on div at bounding box center [1182, 302] width 83 height 9
click at [1178, 357] on div "[GEOGRAPHIC_DATA]" at bounding box center [1185, 352] width 102 height 16
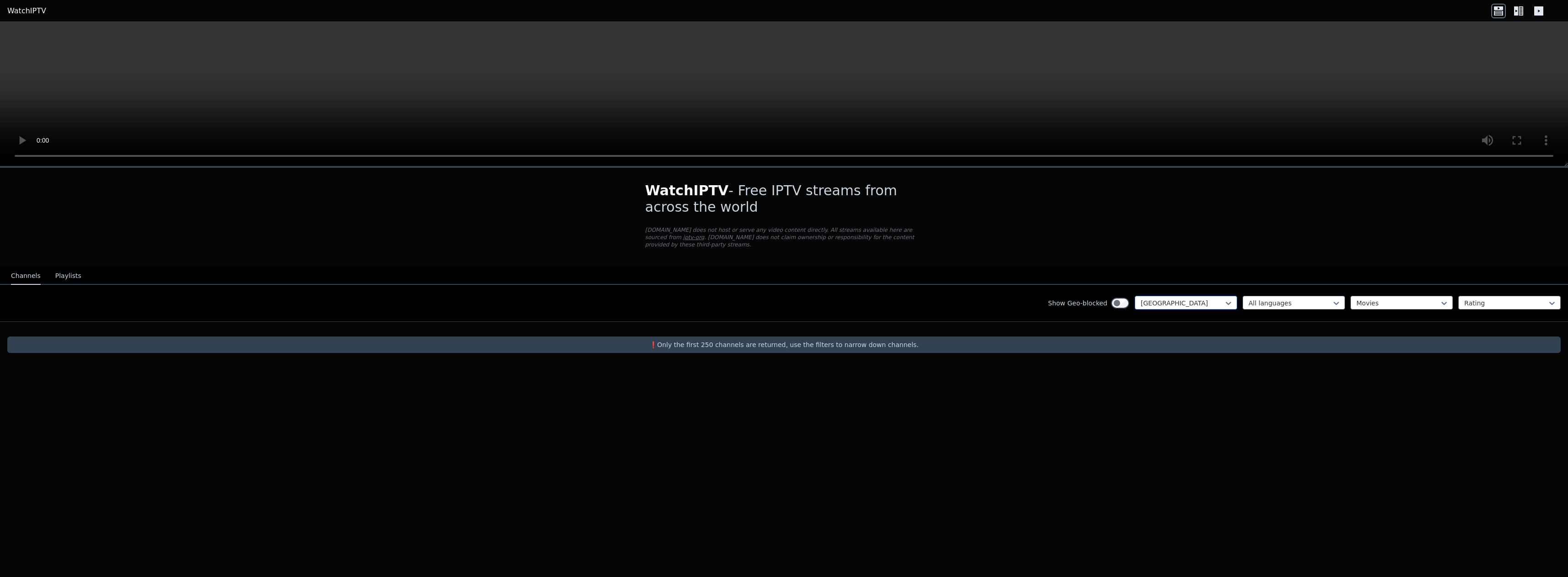
click at [1171, 304] on div at bounding box center [1182, 302] width 83 height 9
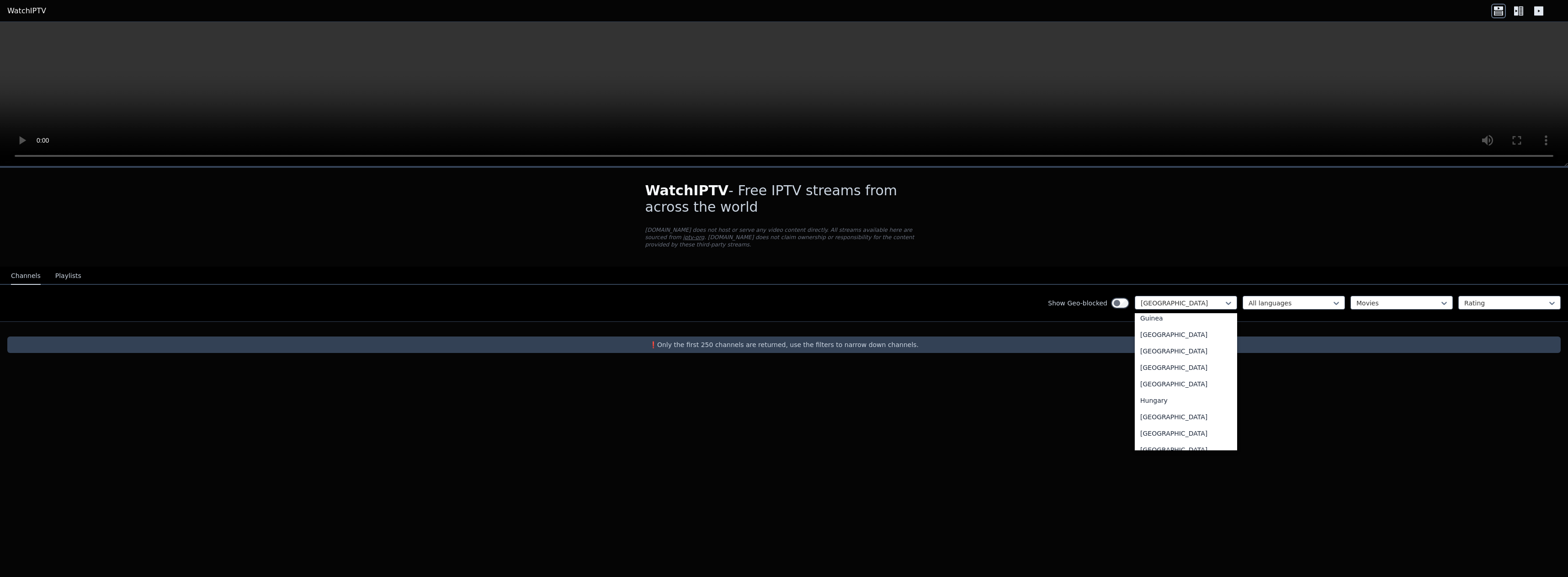
scroll to position [1302, 0]
click at [1170, 391] on div "[GEOGRAPHIC_DATA]" at bounding box center [1185, 386] width 102 height 16
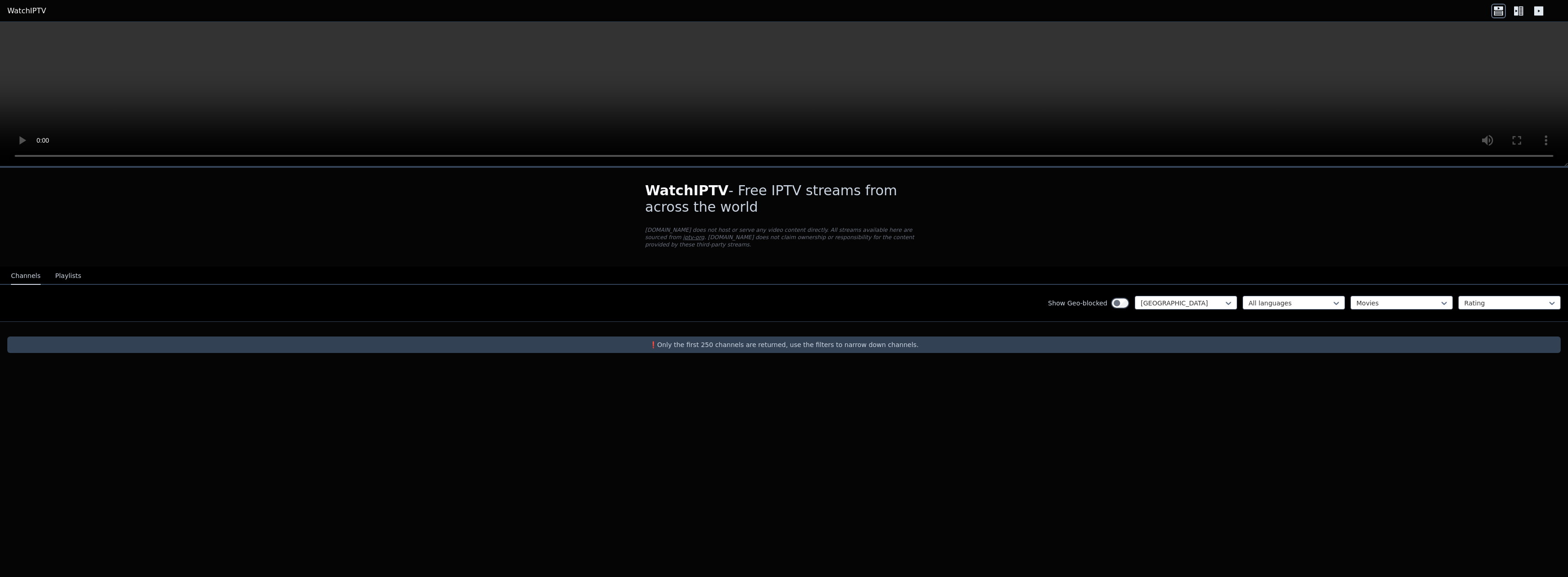
drag, startPoint x: 525, startPoint y: 224, endPoint x: 495, endPoint y: 218, distance: 30.6
drag, startPoint x: 281, startPoint y: 91, endPoint x: 259, endPoint y: 82, distance: 23.8
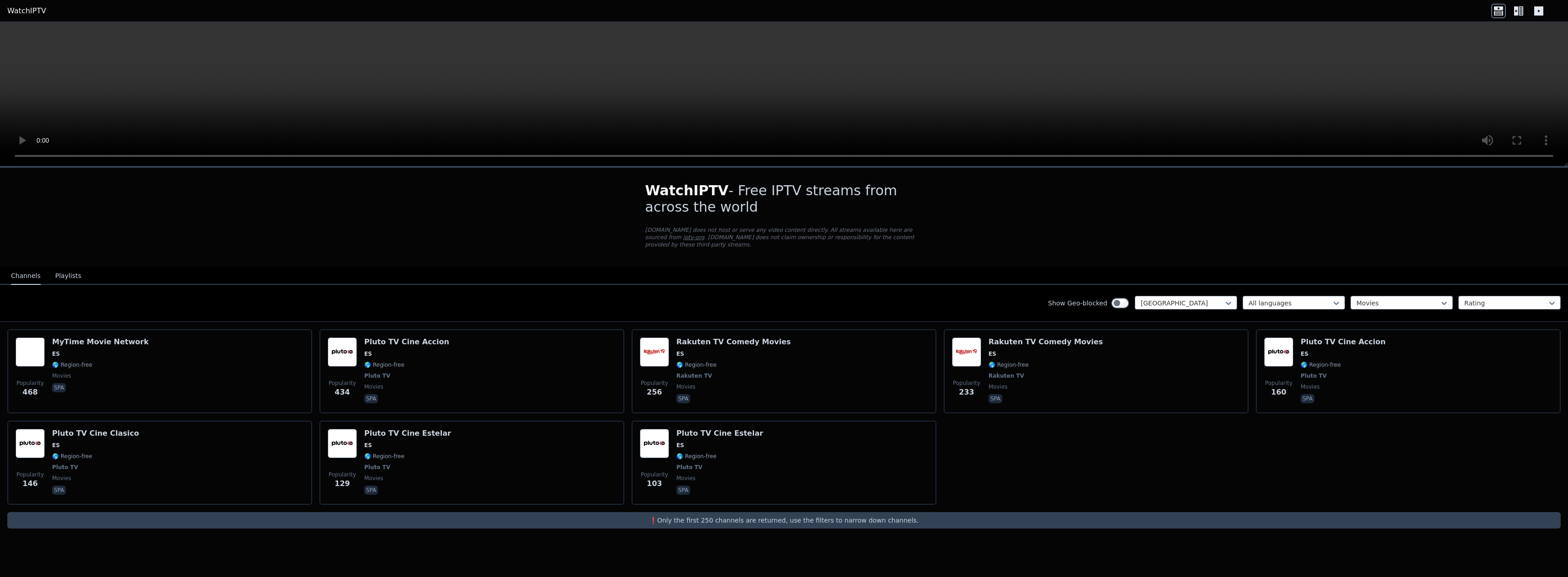
drag, startPoint x: 56, startPoint y: 4, endPoint x: 67, endPoint y: 6, distance: 11.2
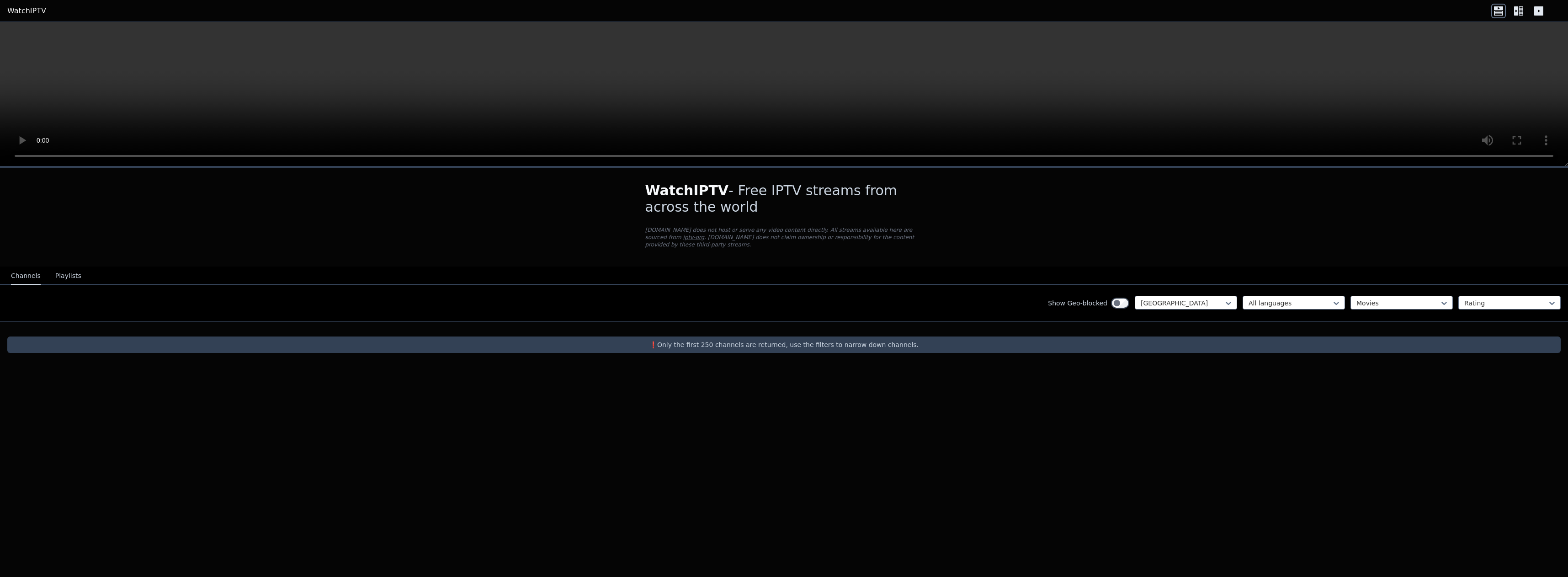
drag, startPoint x: 906, startPoint y: 68, endPoint x: 892, endPoint y: 69, distance: 14.0
